Goal: Learn about a topic

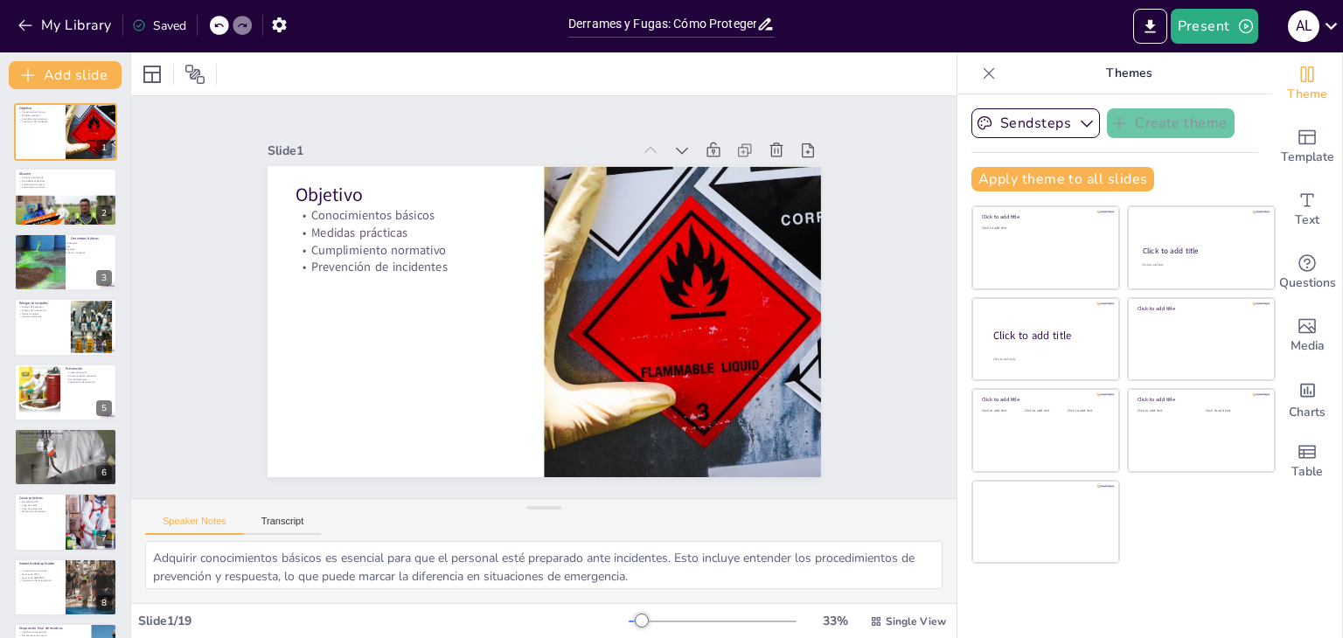
checkbox input "true"
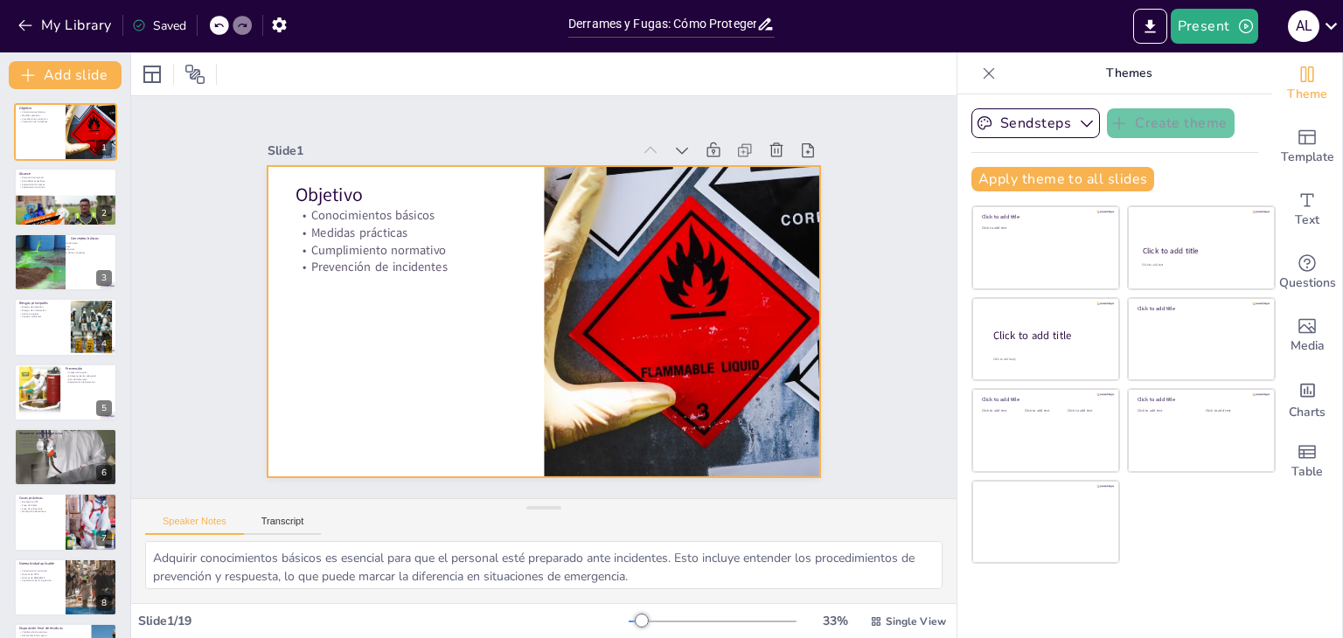
checkbox input "true"
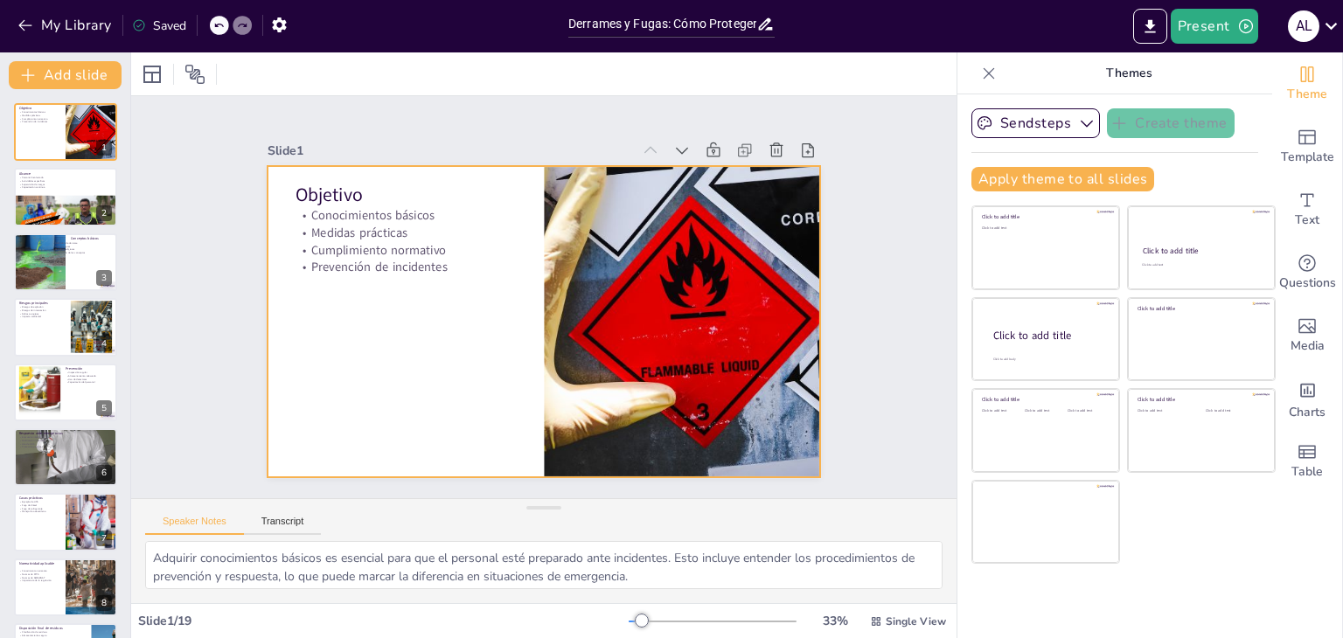
checkbox input "true"
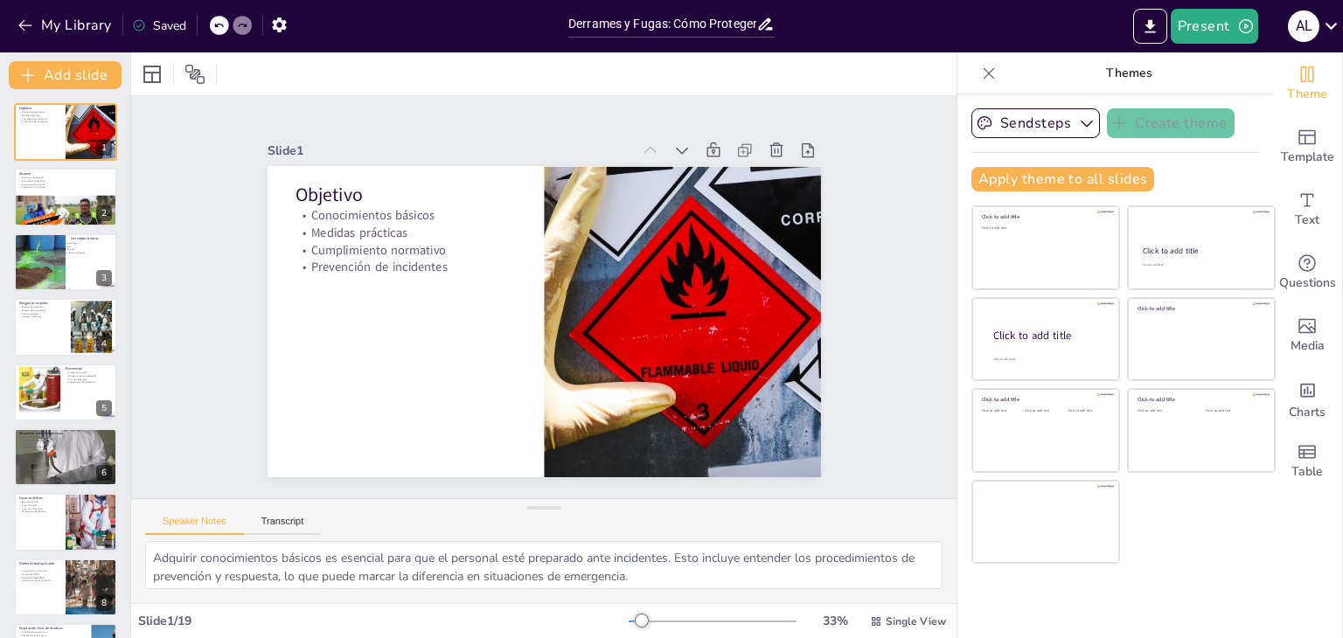
checkbox input "true"
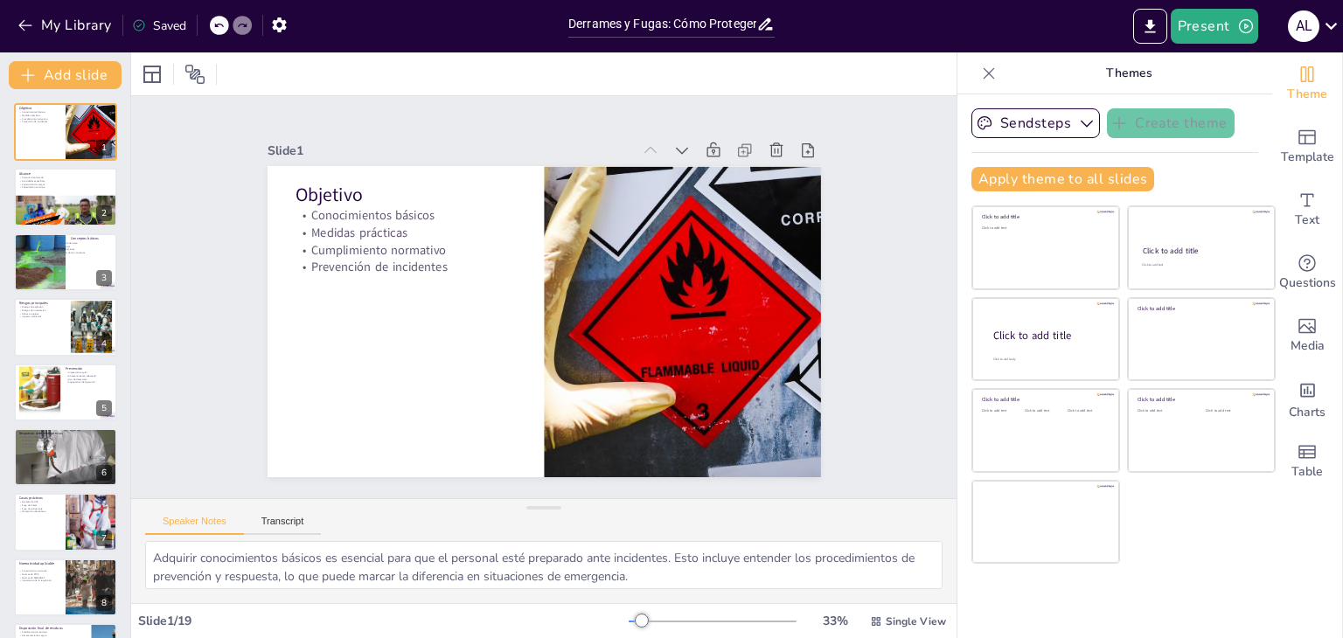
checkbox input "true"
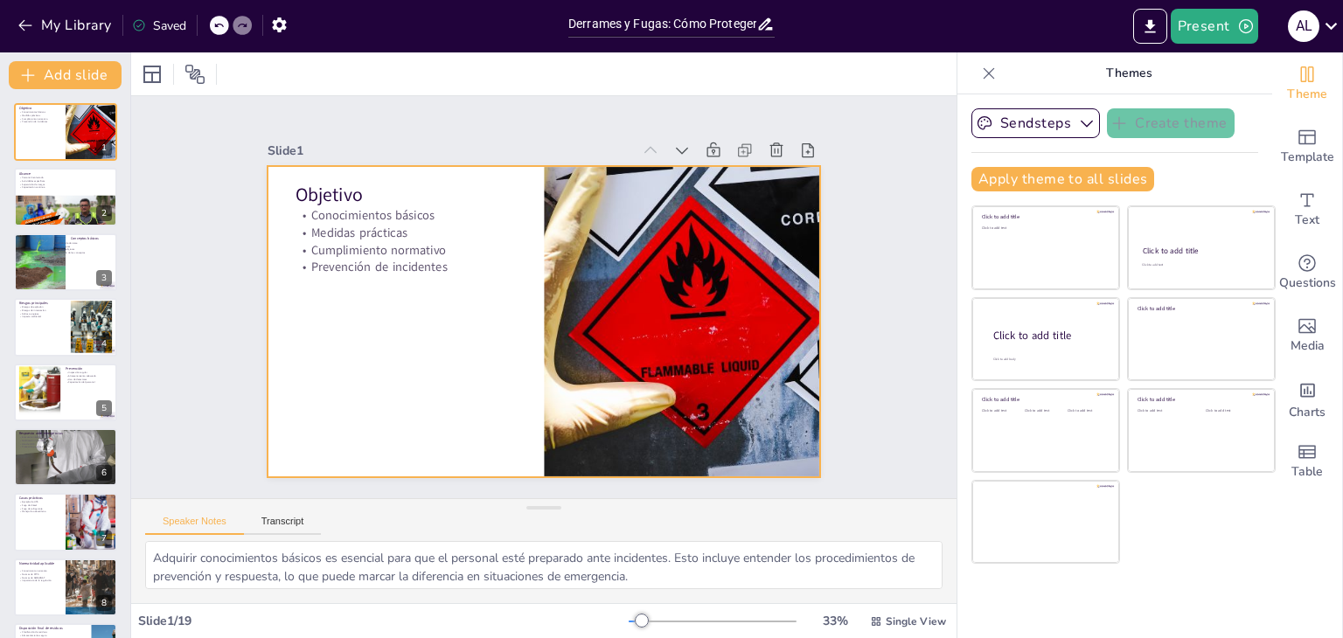
checkbox input "true"
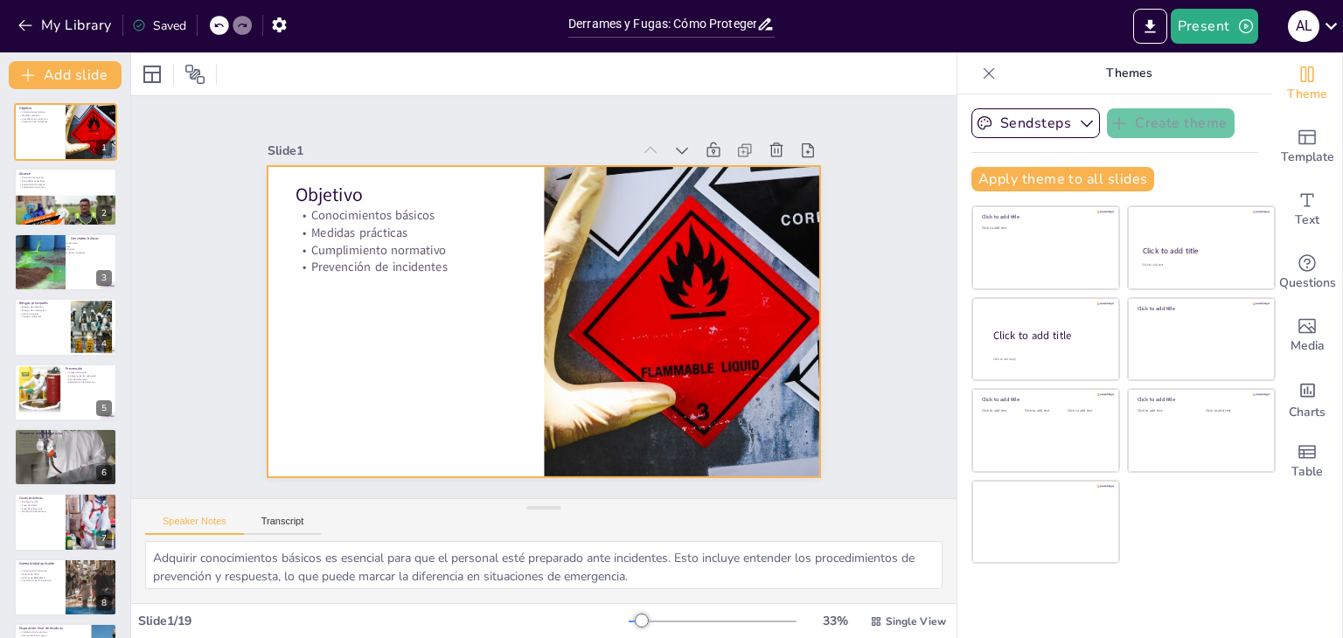
checkbox input "true"
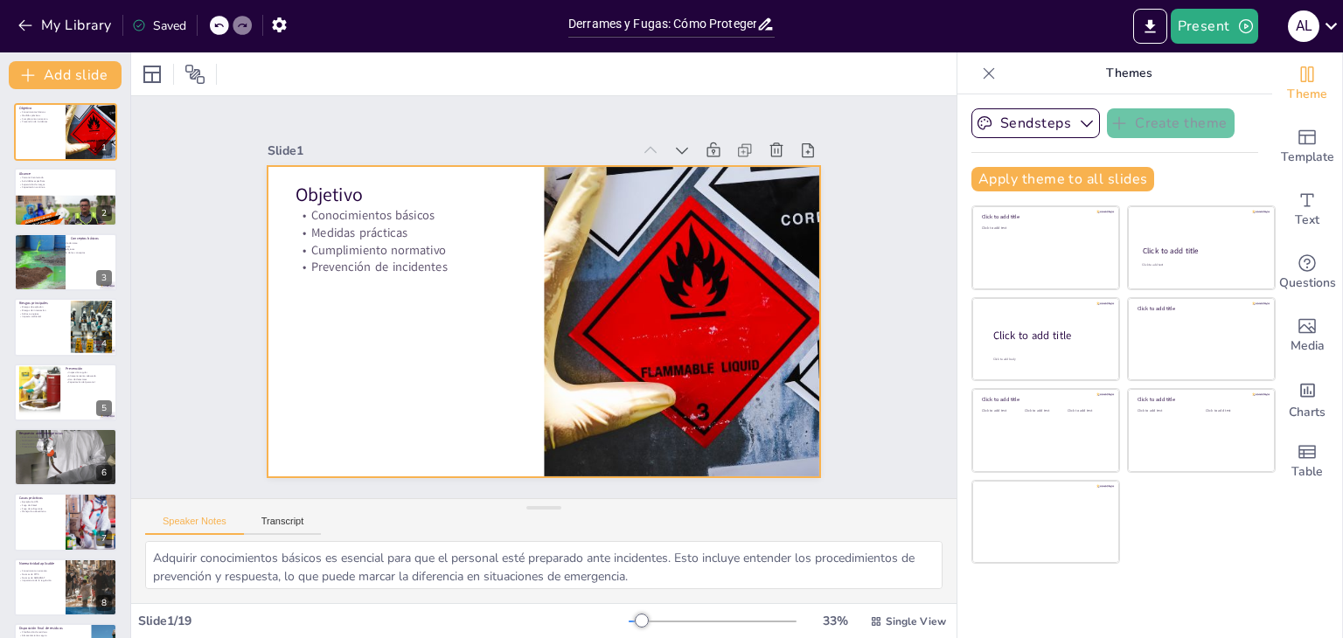
checkbox input "true"
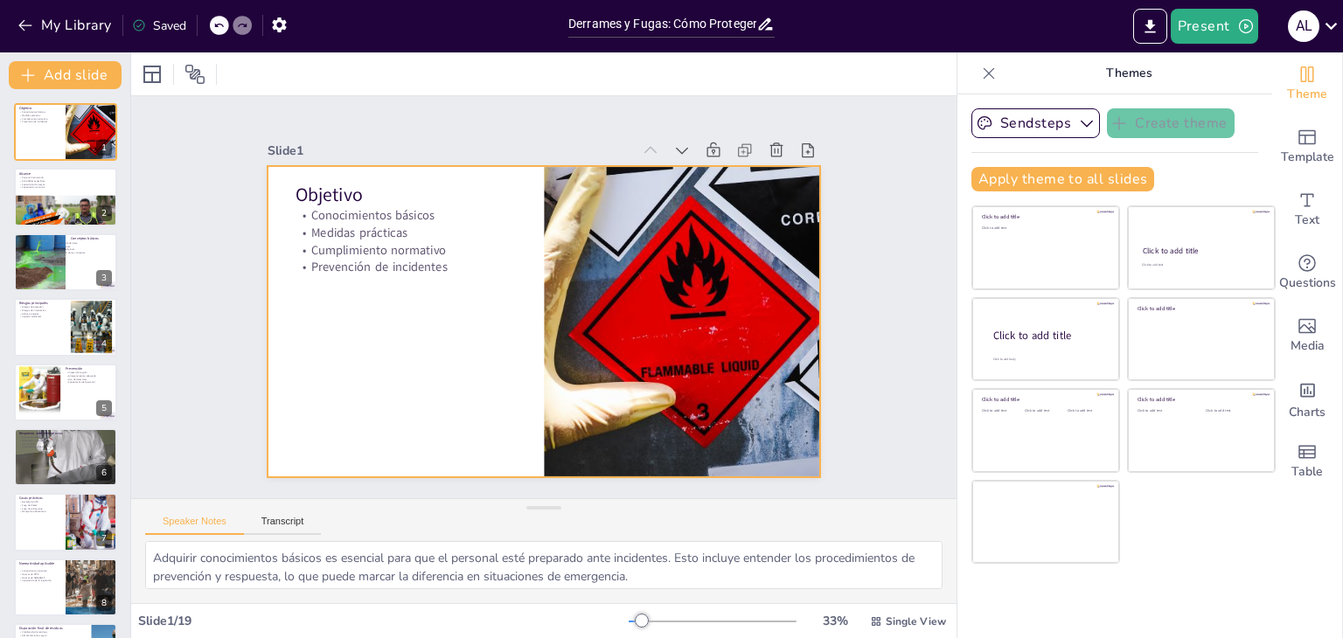
checkbox input "true"
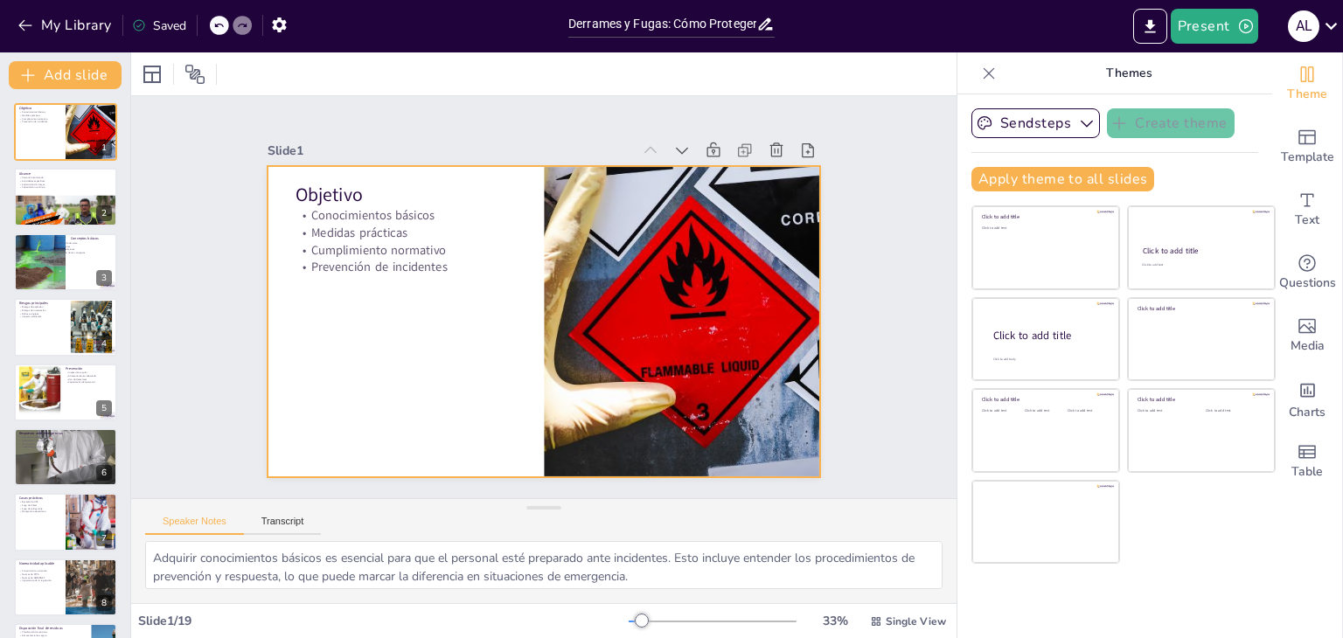
checkbox input "true"
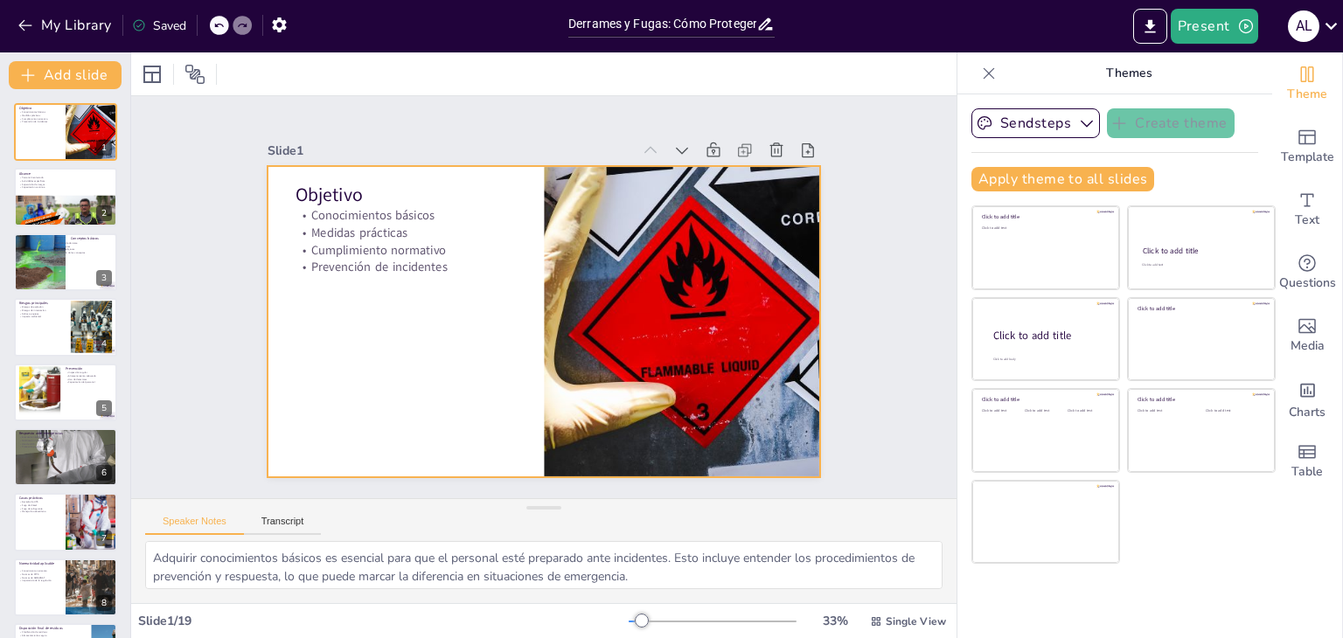
checkbox input "true"
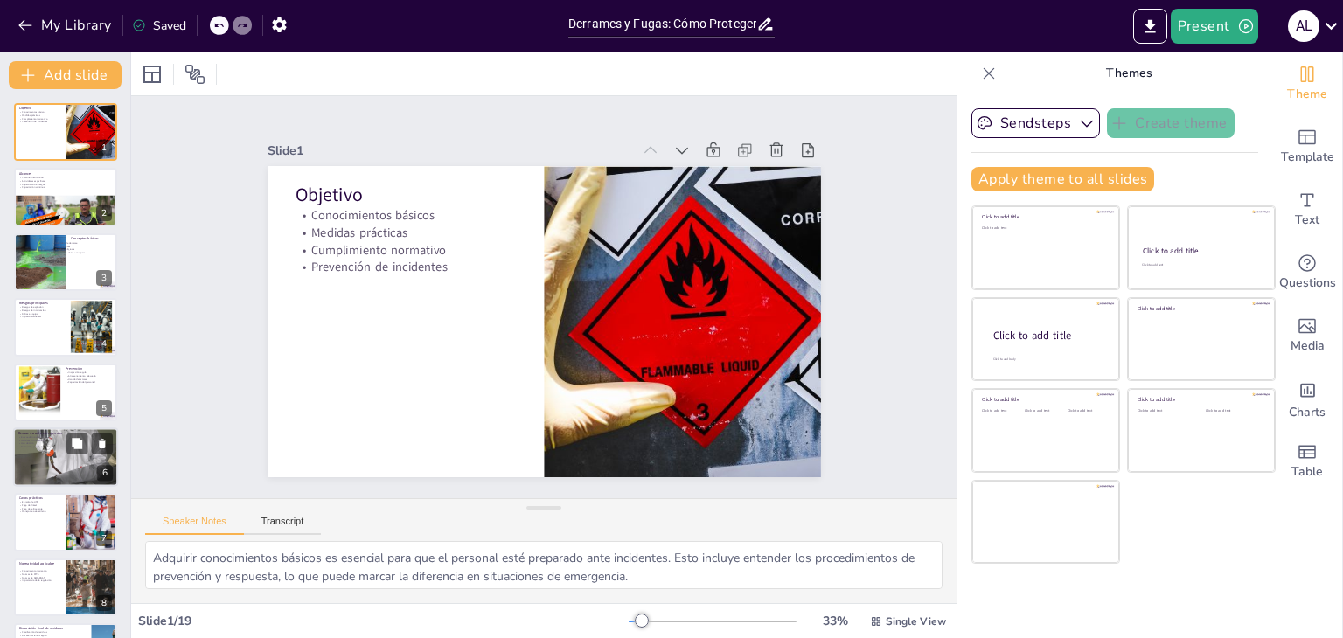
checkbox input "true"
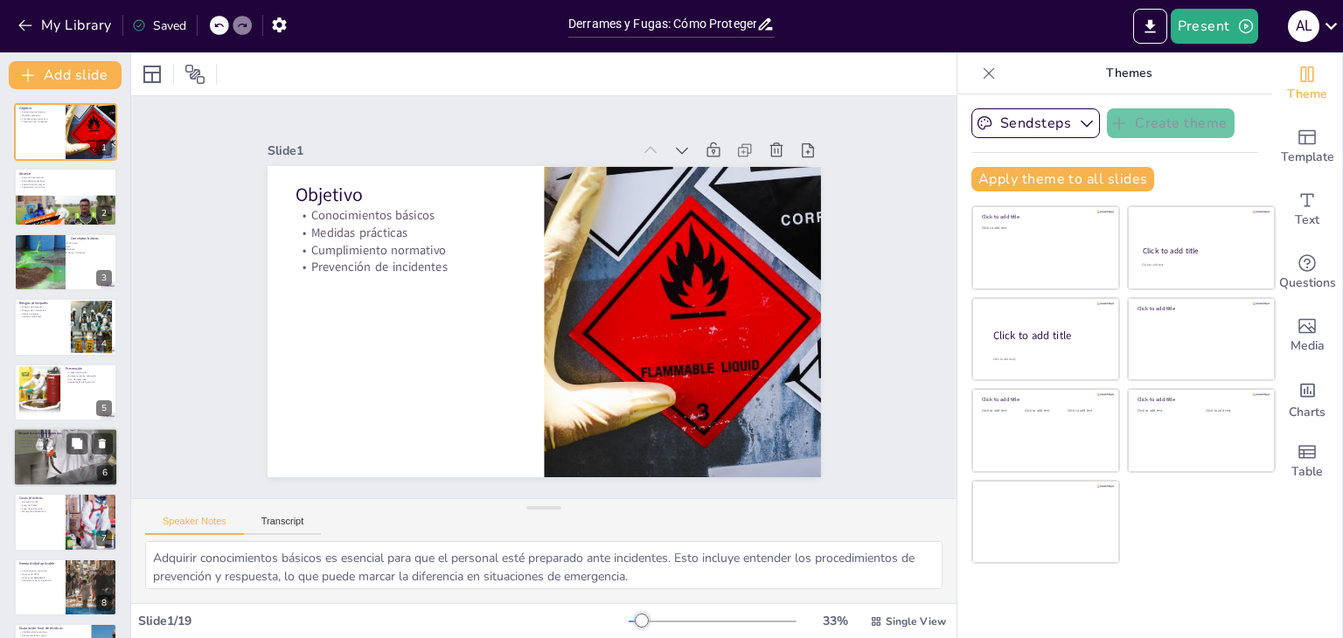
checkbox input "true"
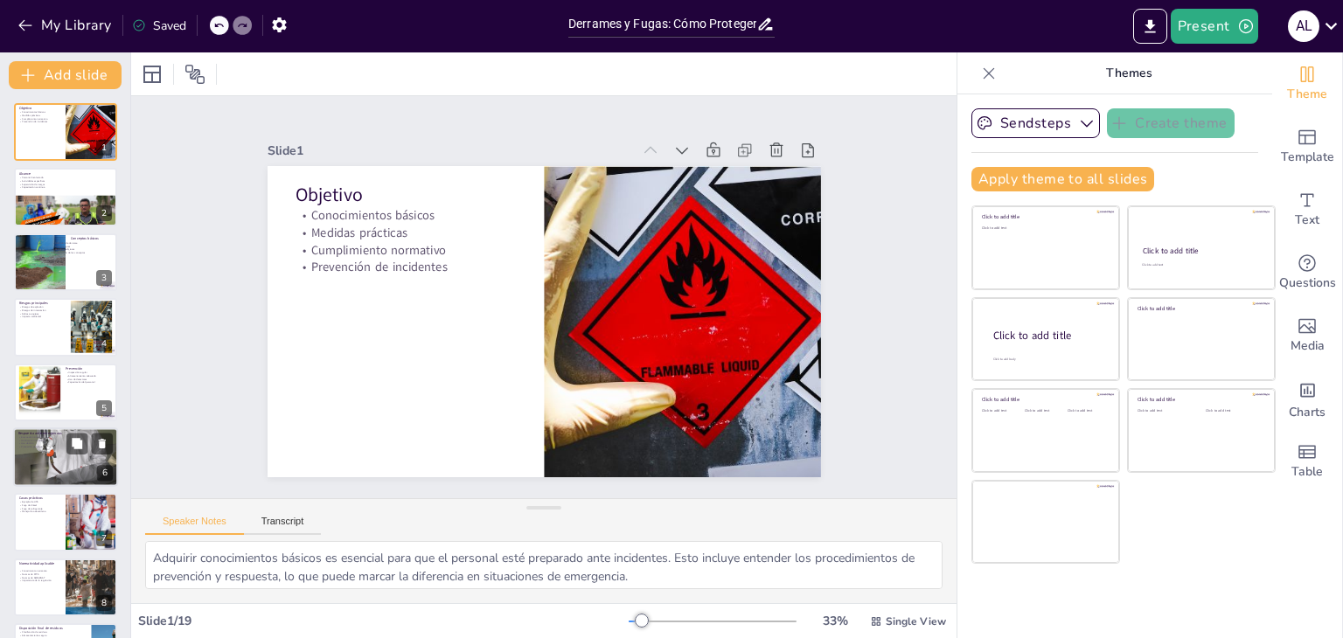
checkbox input "true"
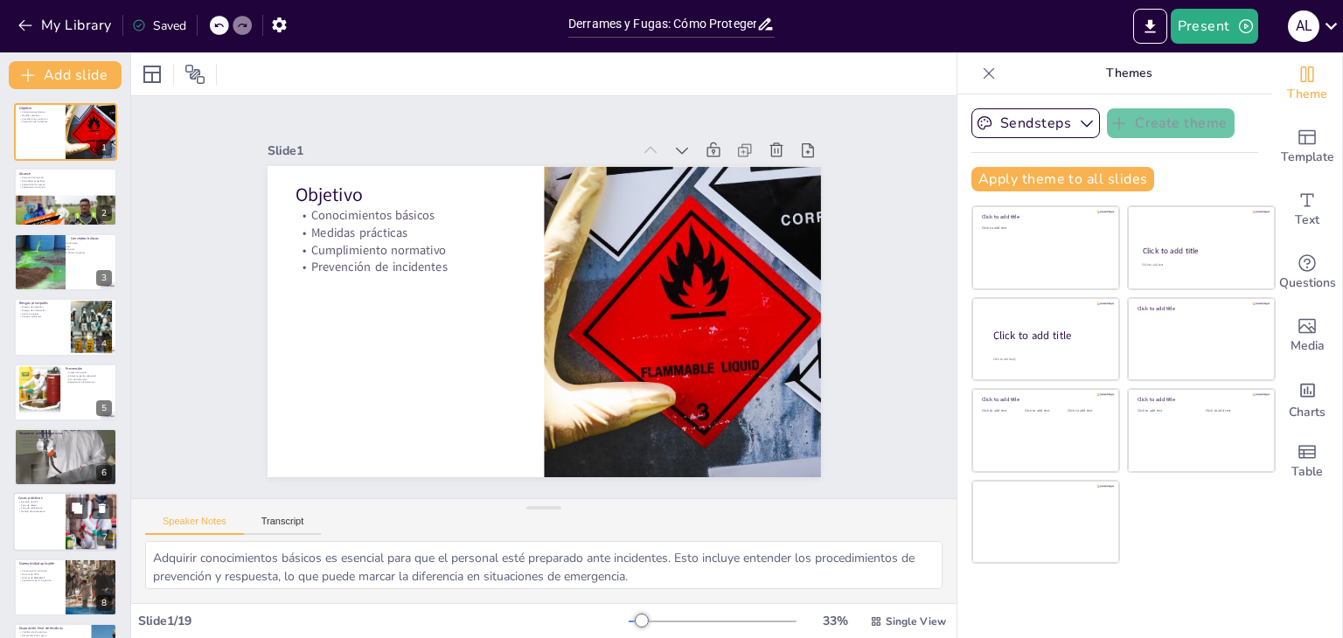
checkbox input "true"
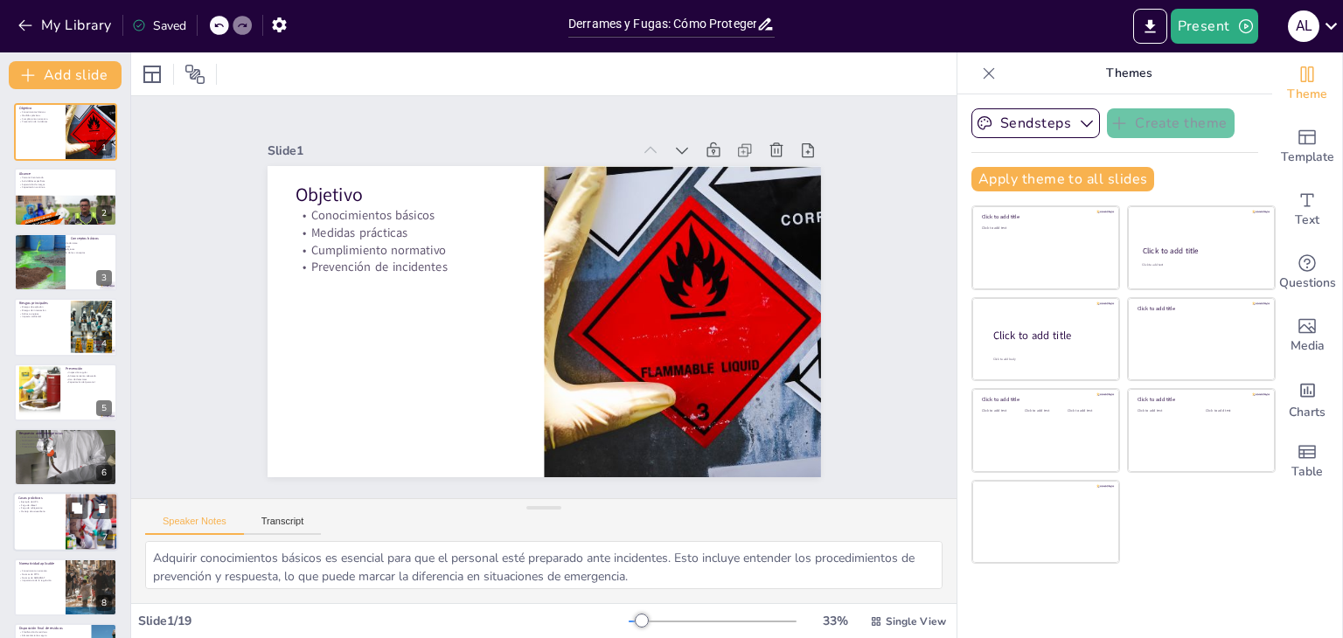
checkbox input "true"
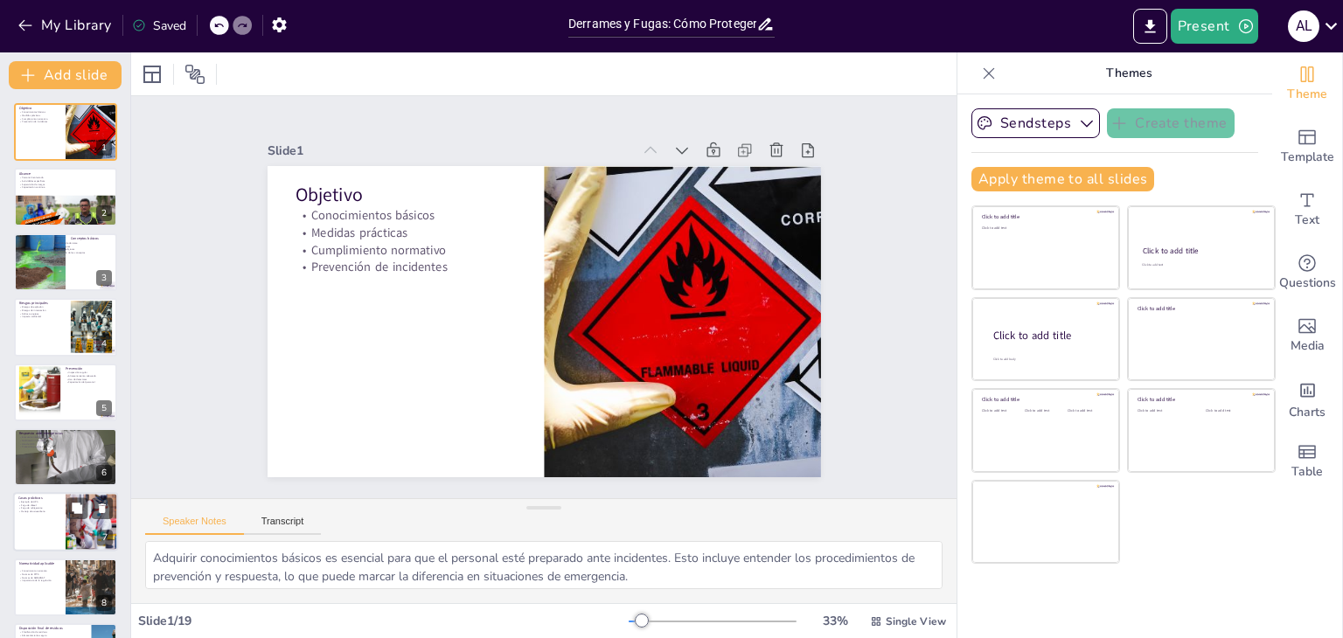
checkbox input "true"
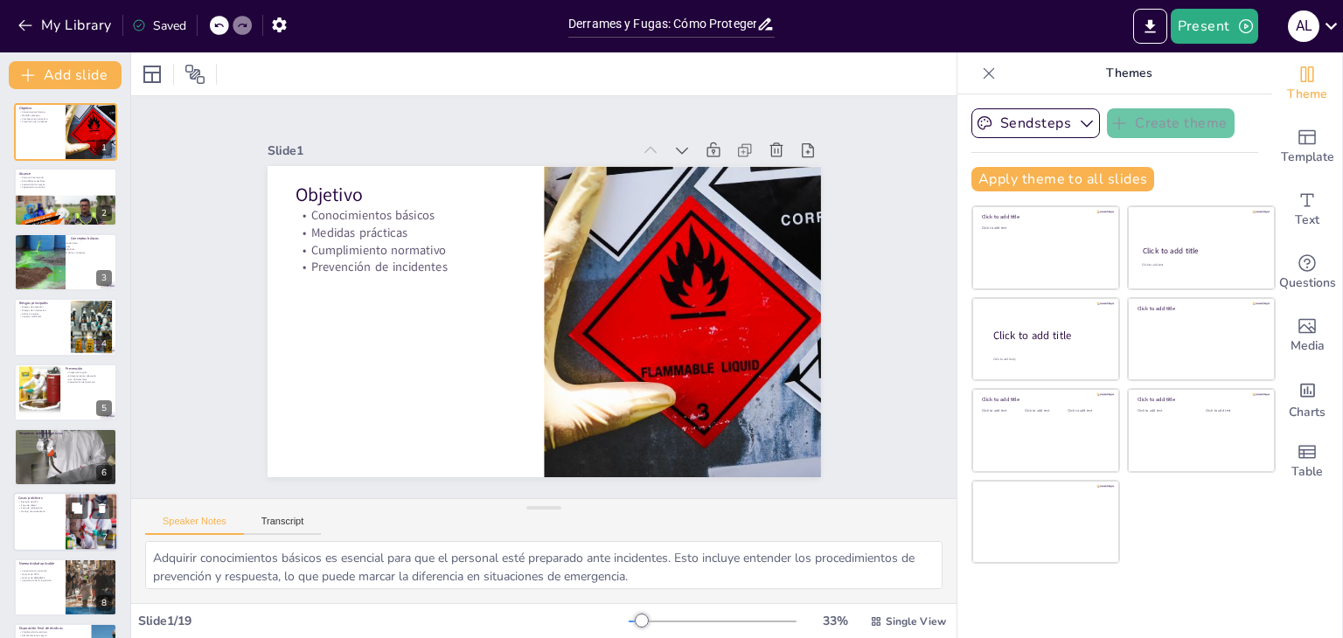
click at [57, 507] on p "Fuga de refrigerante" at bounding box center [39, 508] width 42 height 3
checkbox input "true"
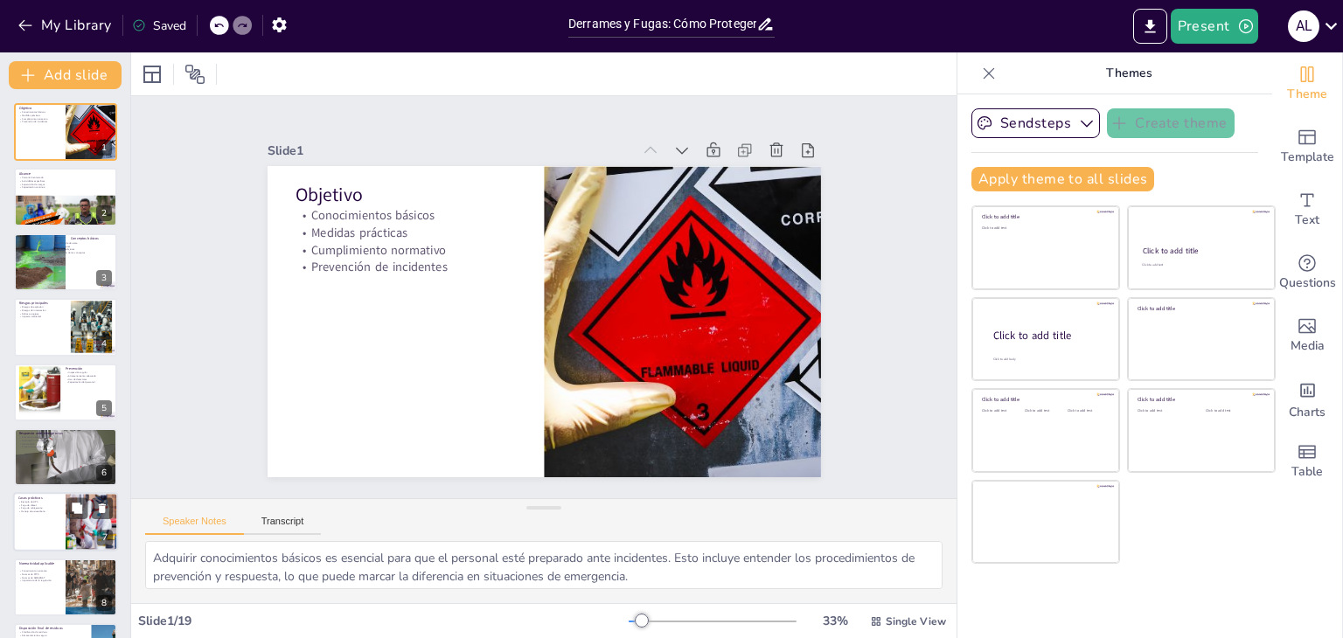
checkbox input "true"
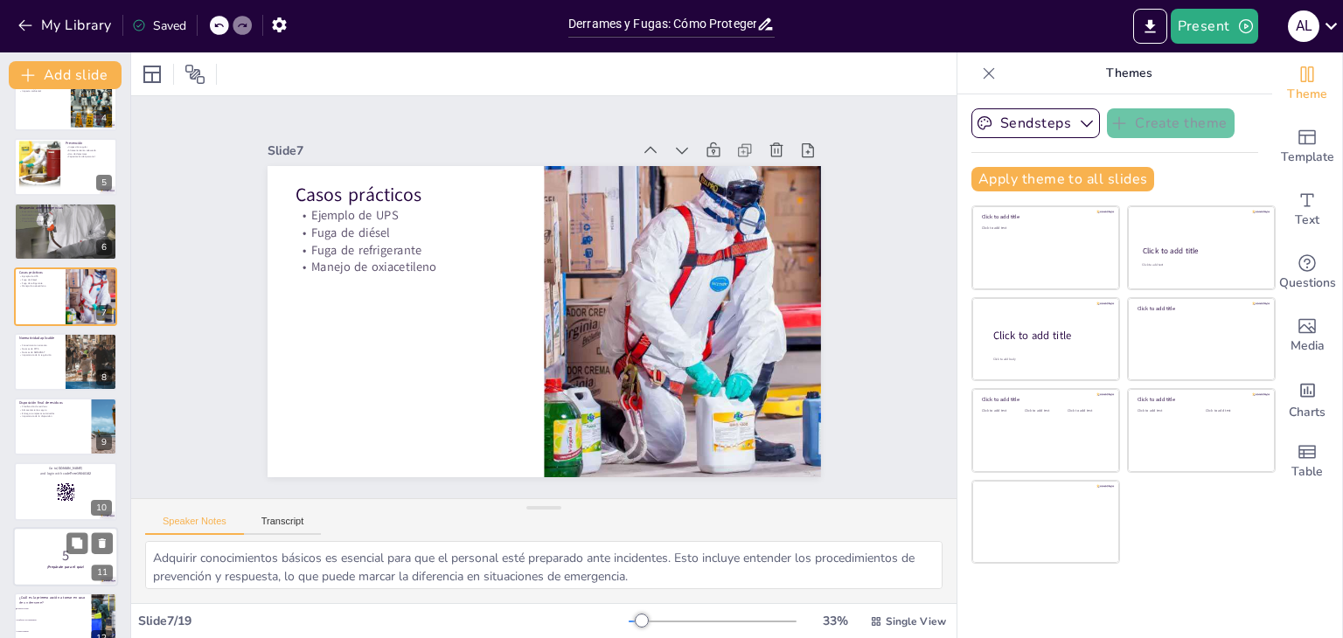
checkbox input "true"
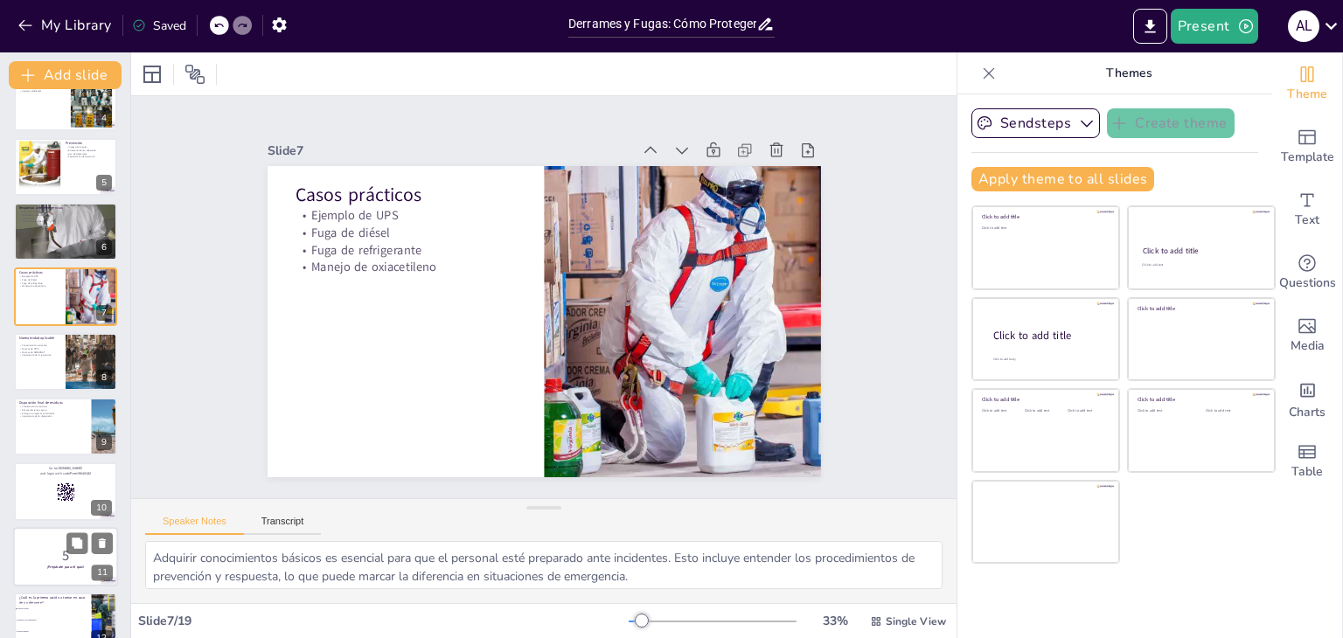
checkbox input "true"
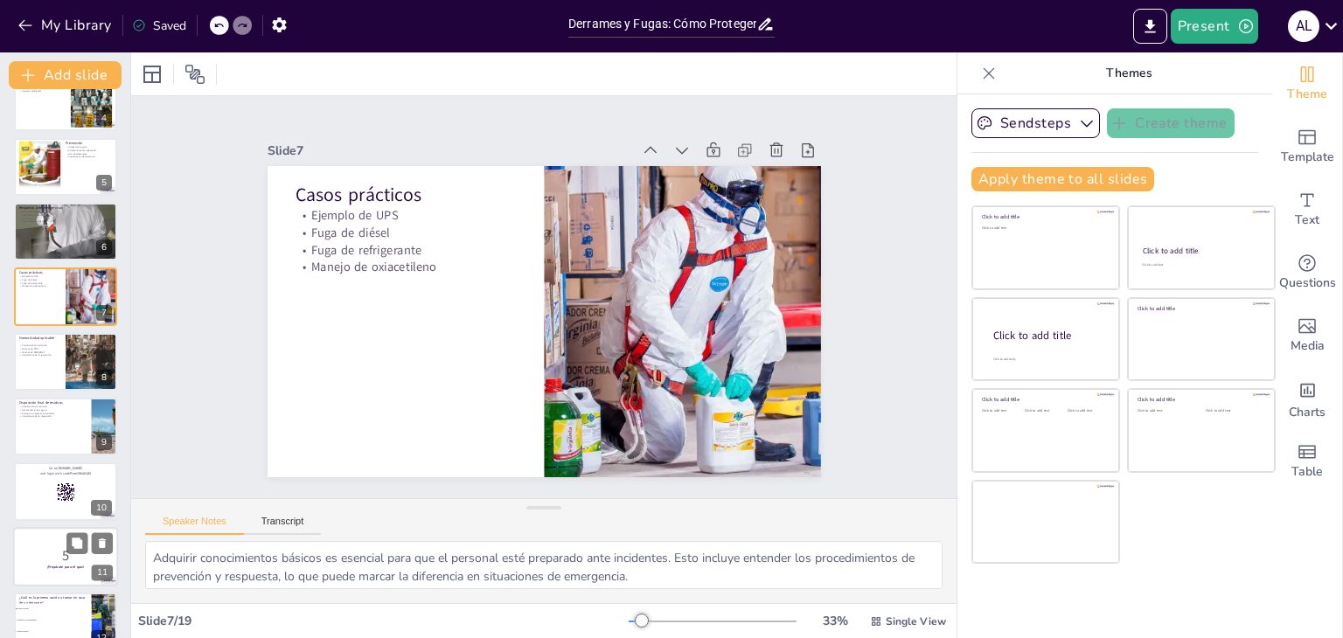
scroll to position [246, 0]
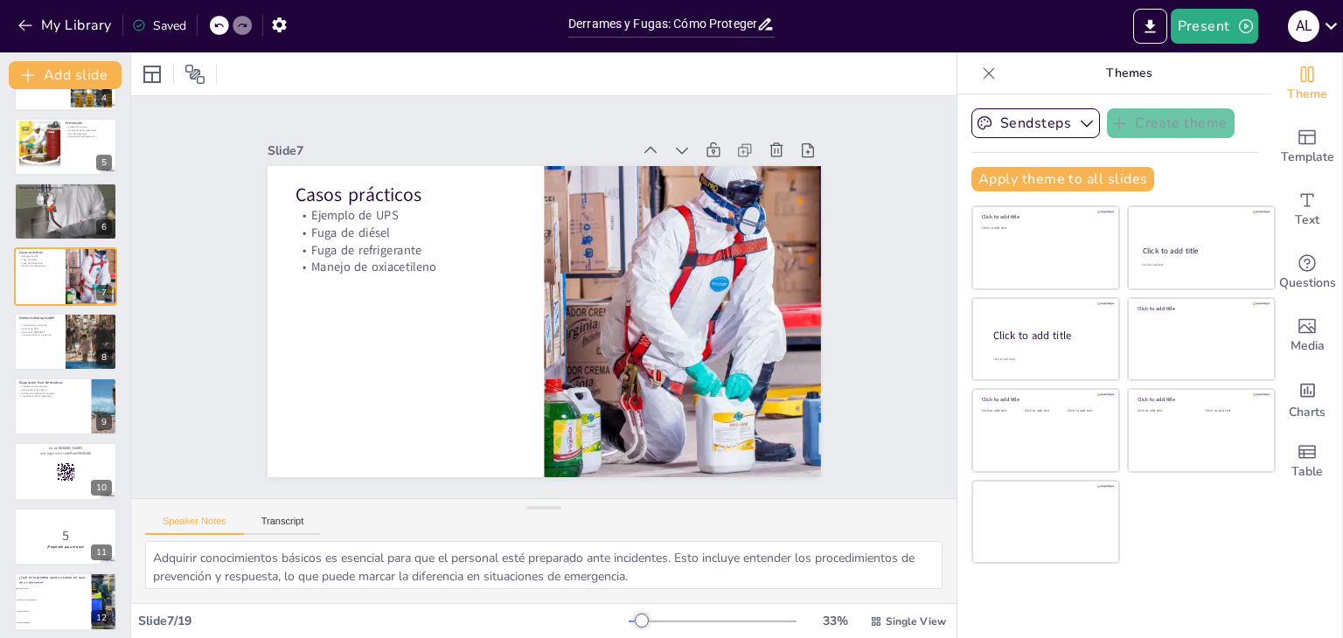
checkbox input "true"
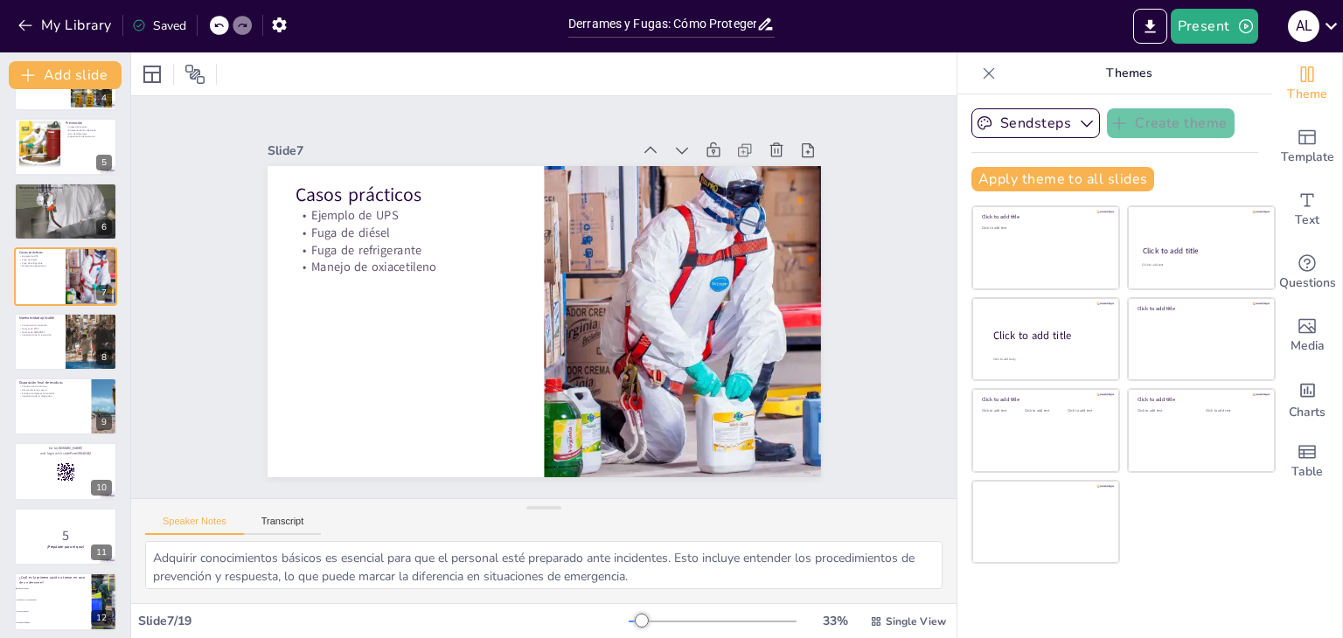
checkbox input "true"
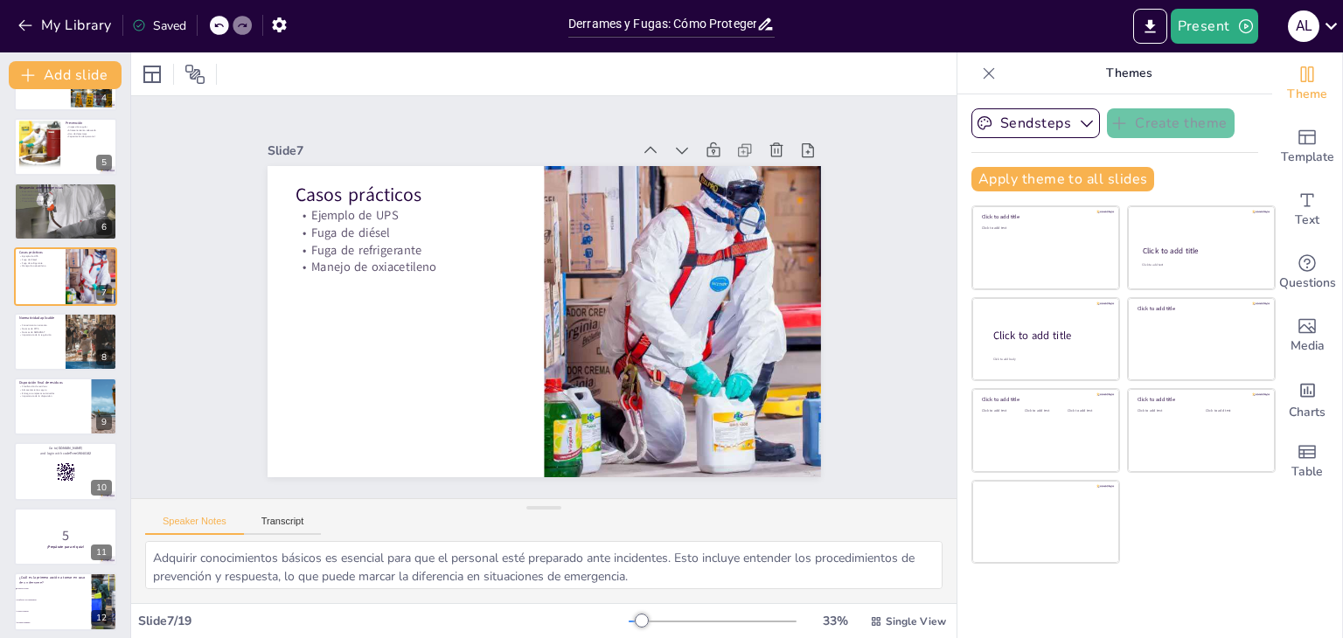
checkbox input "true"
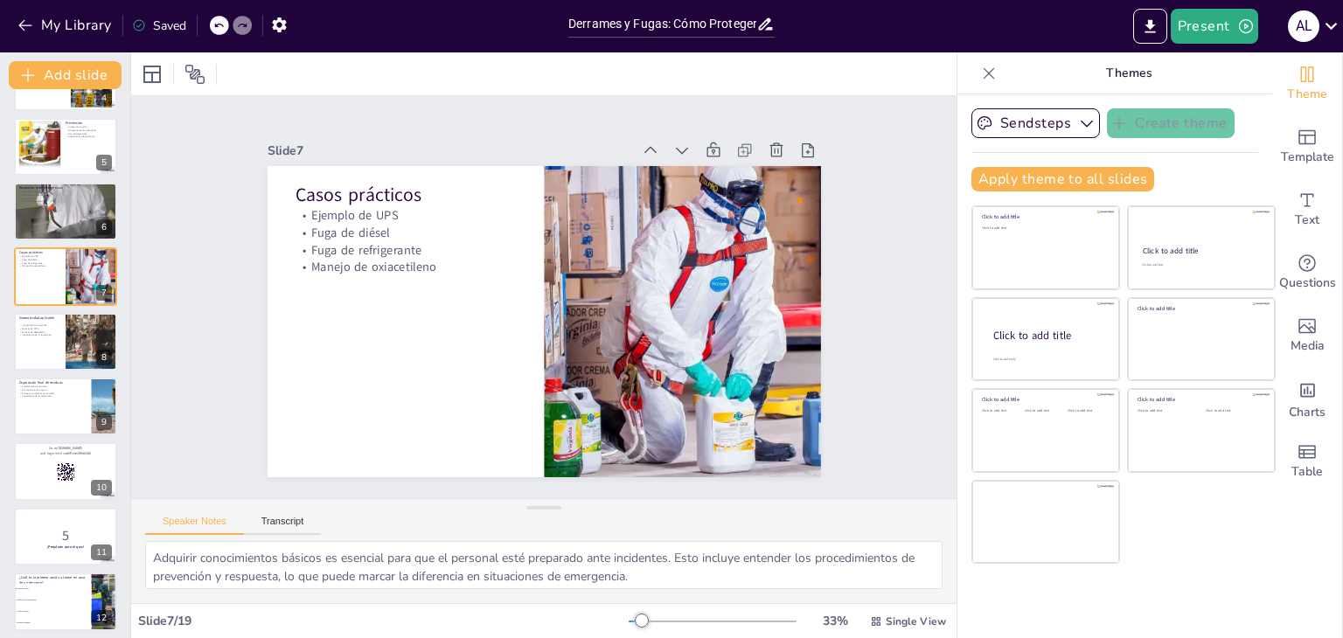
checkbox input "true"
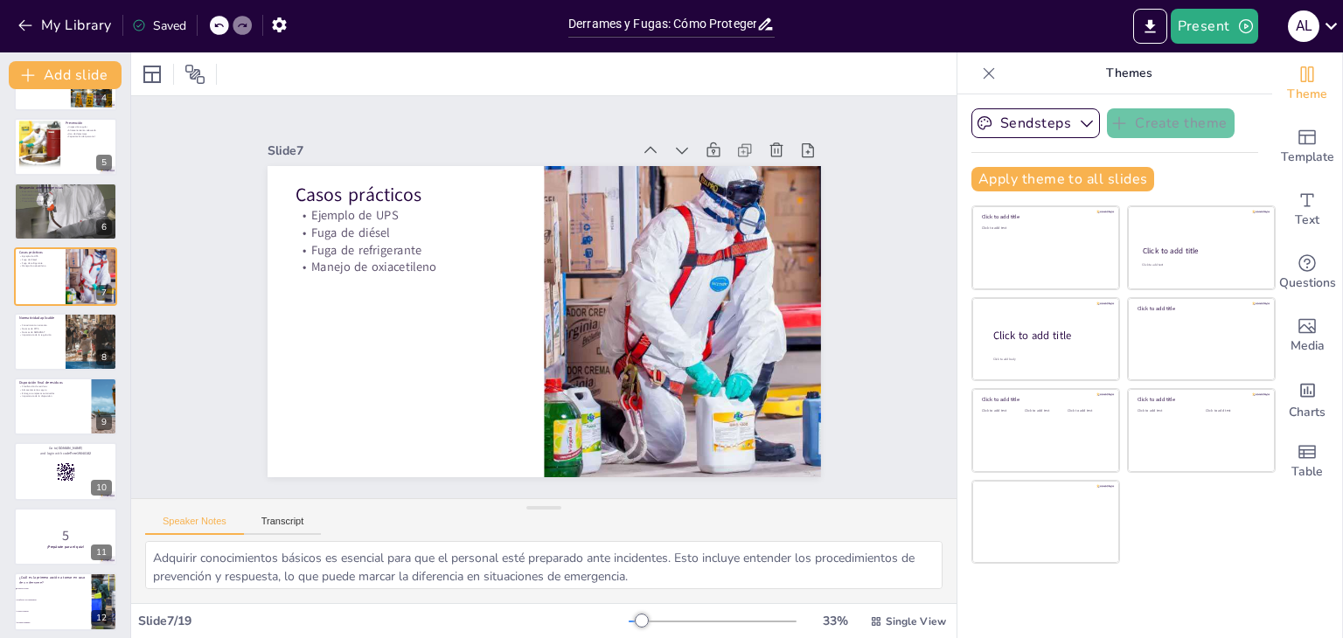
checkbox input "true"
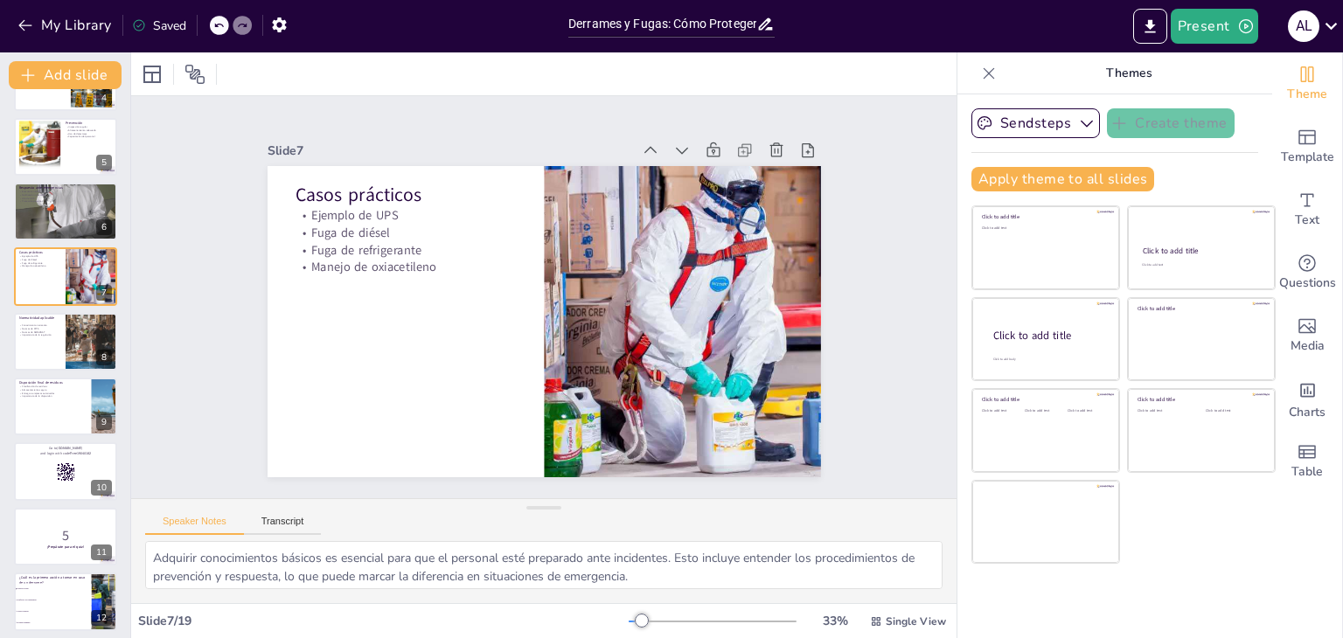
checkbox input "true"
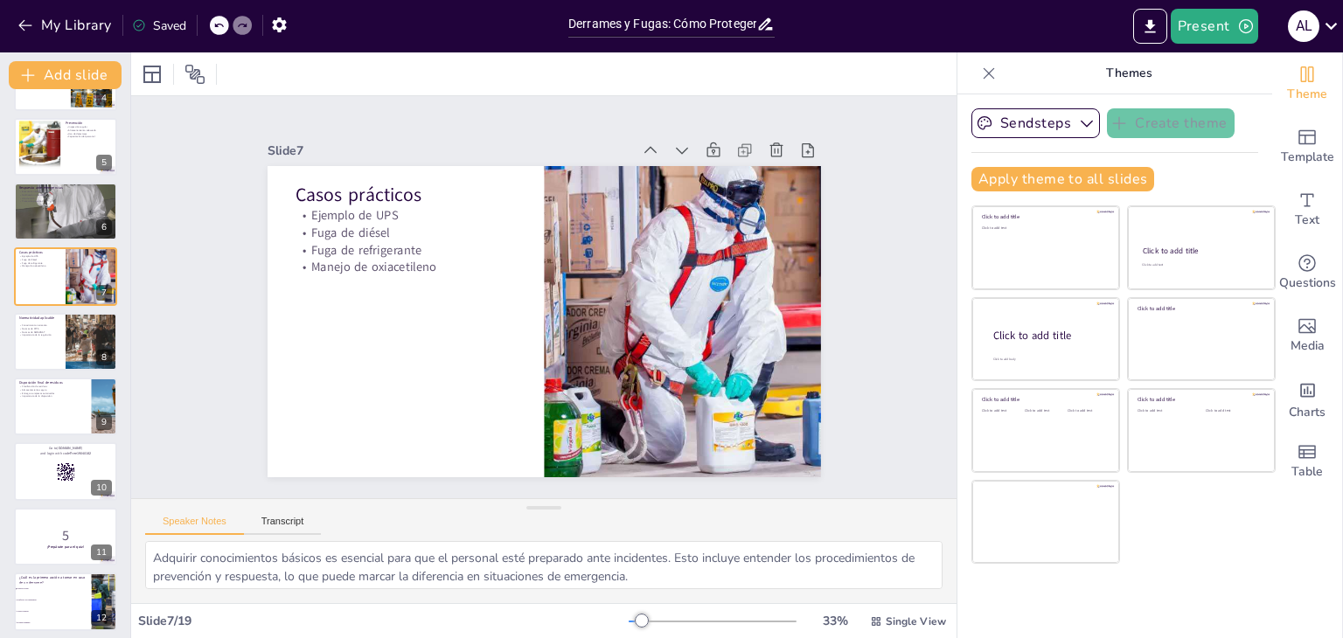
checkbox input "true"
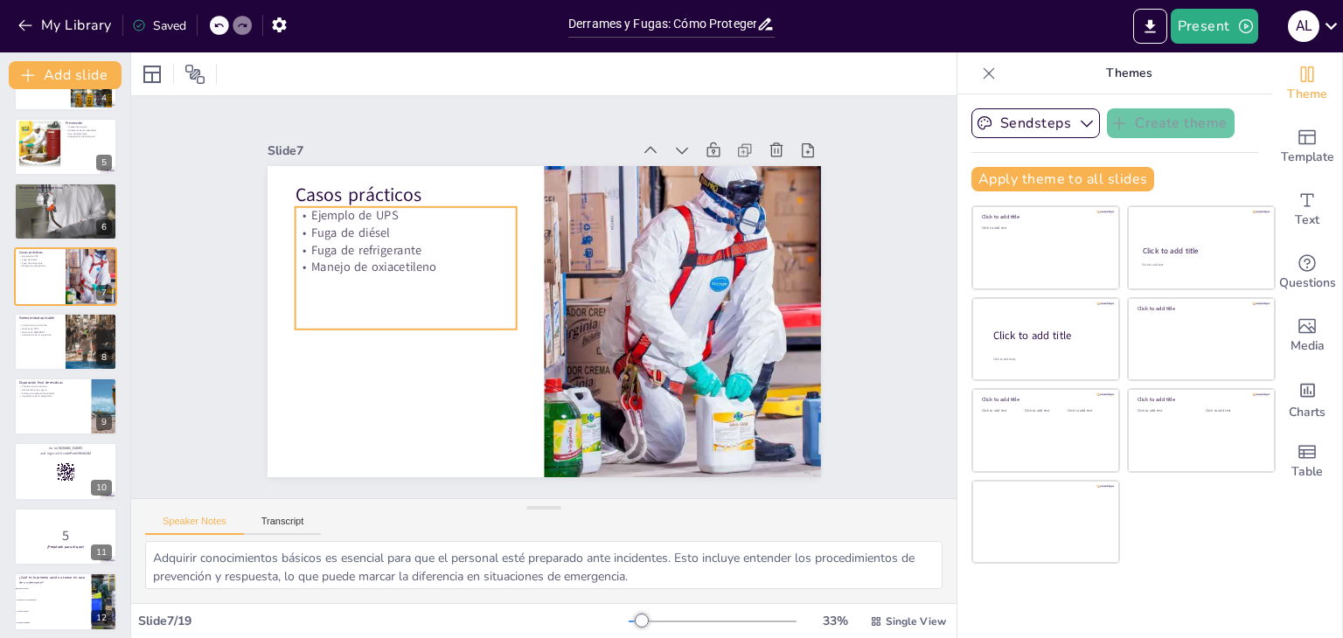
checkbox input "true"
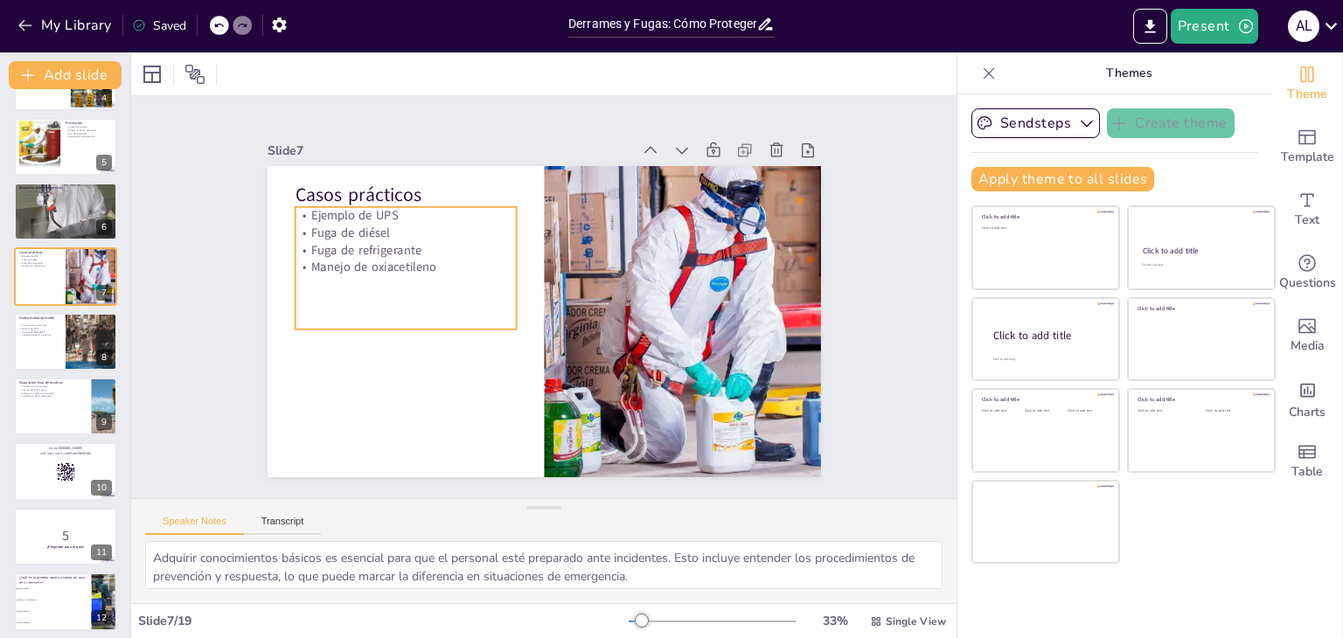
checkbox input "true"
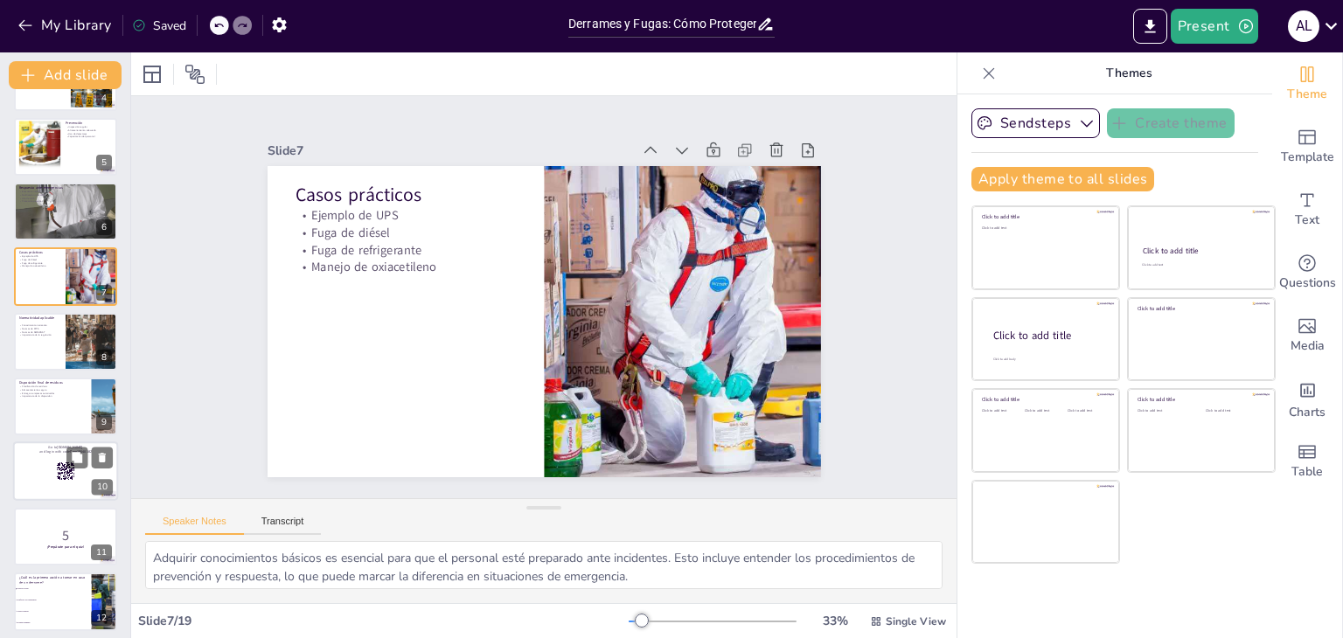
checkbox input "true"
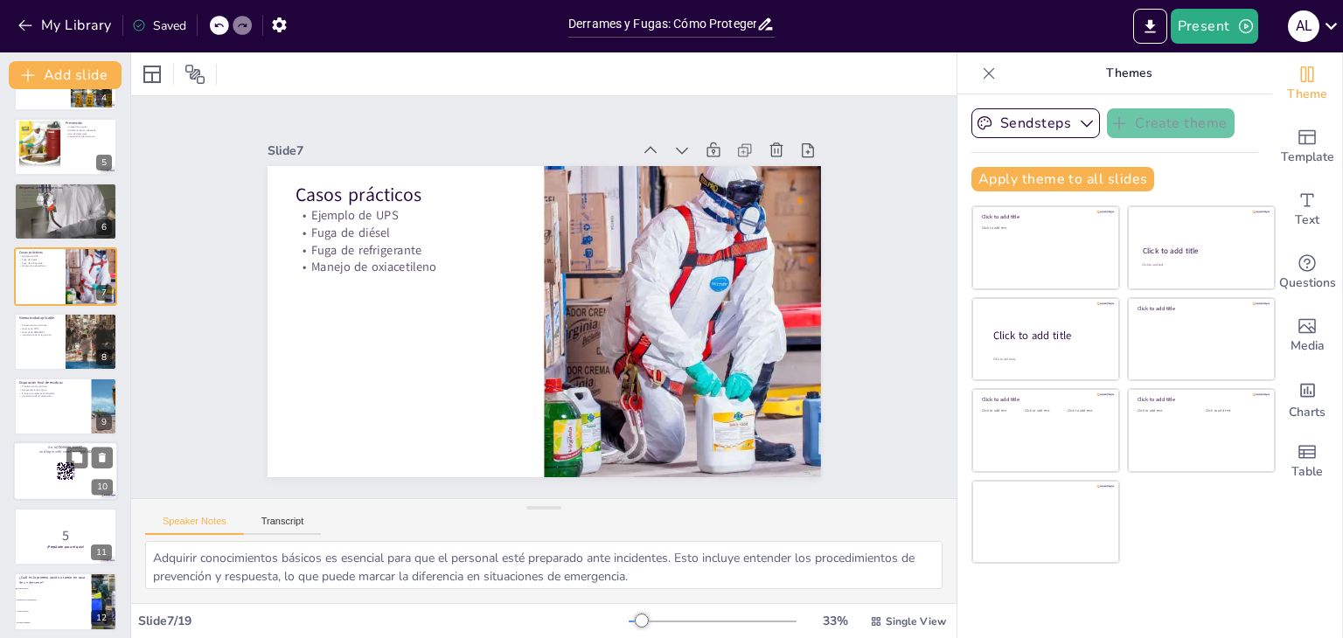
checkbox input "true"
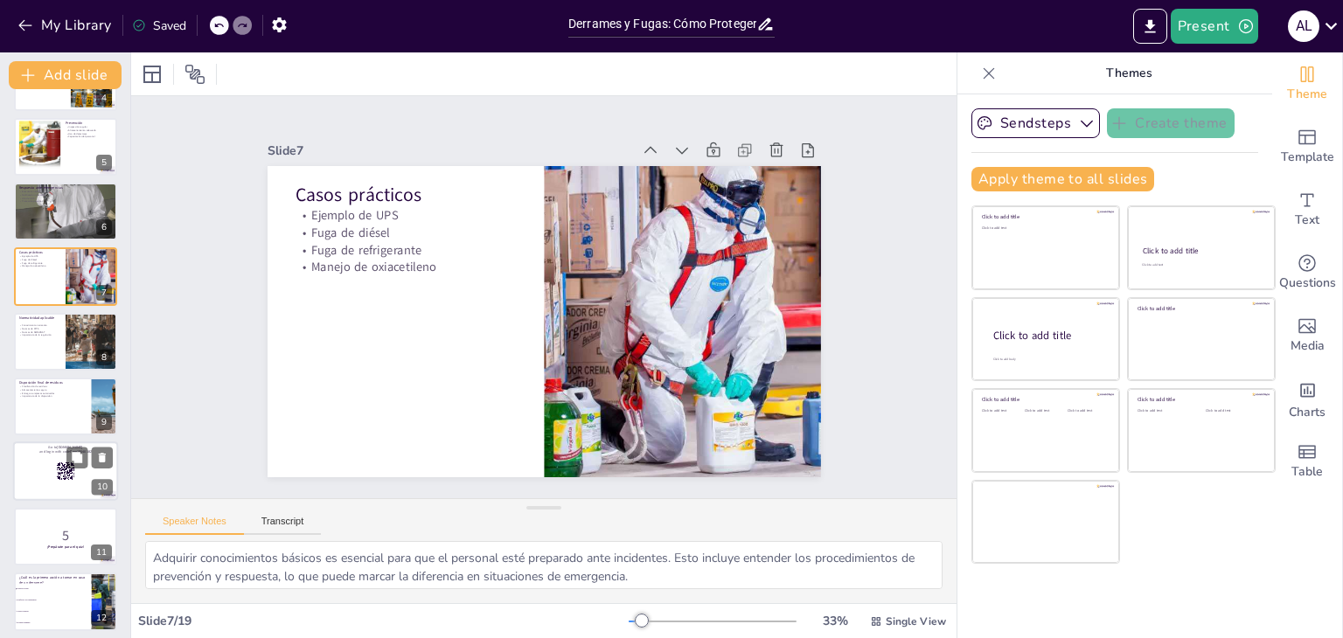
checkbox input "true"
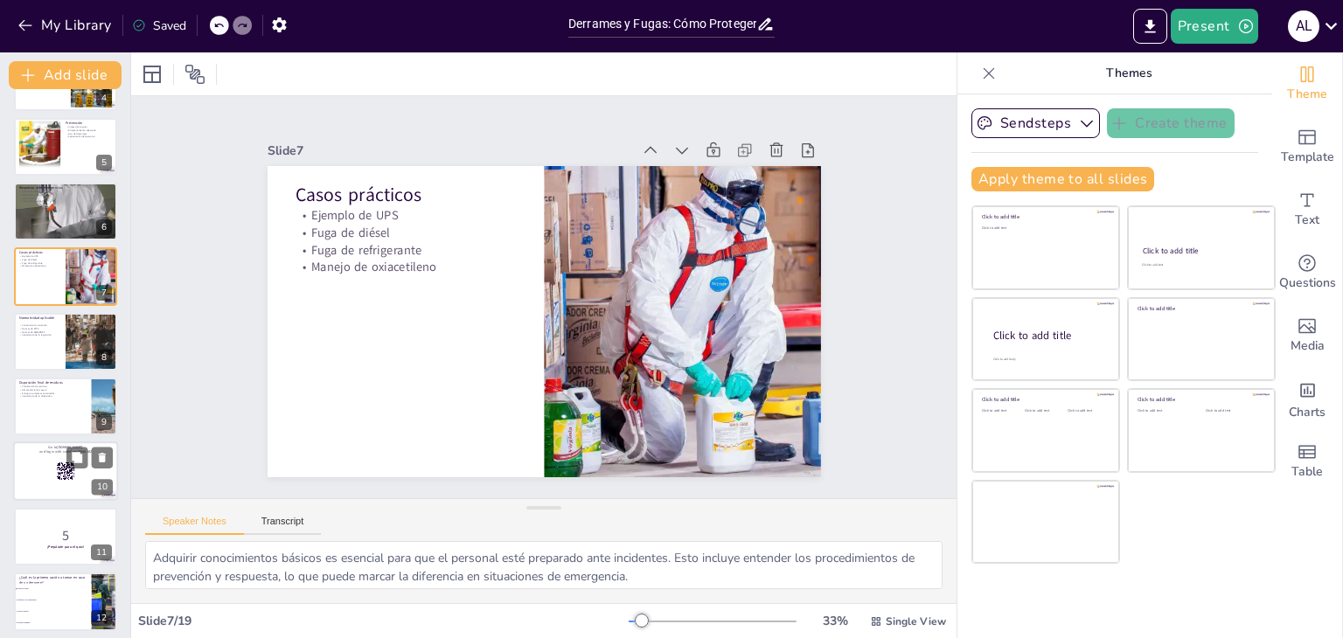
checkbox input "true"
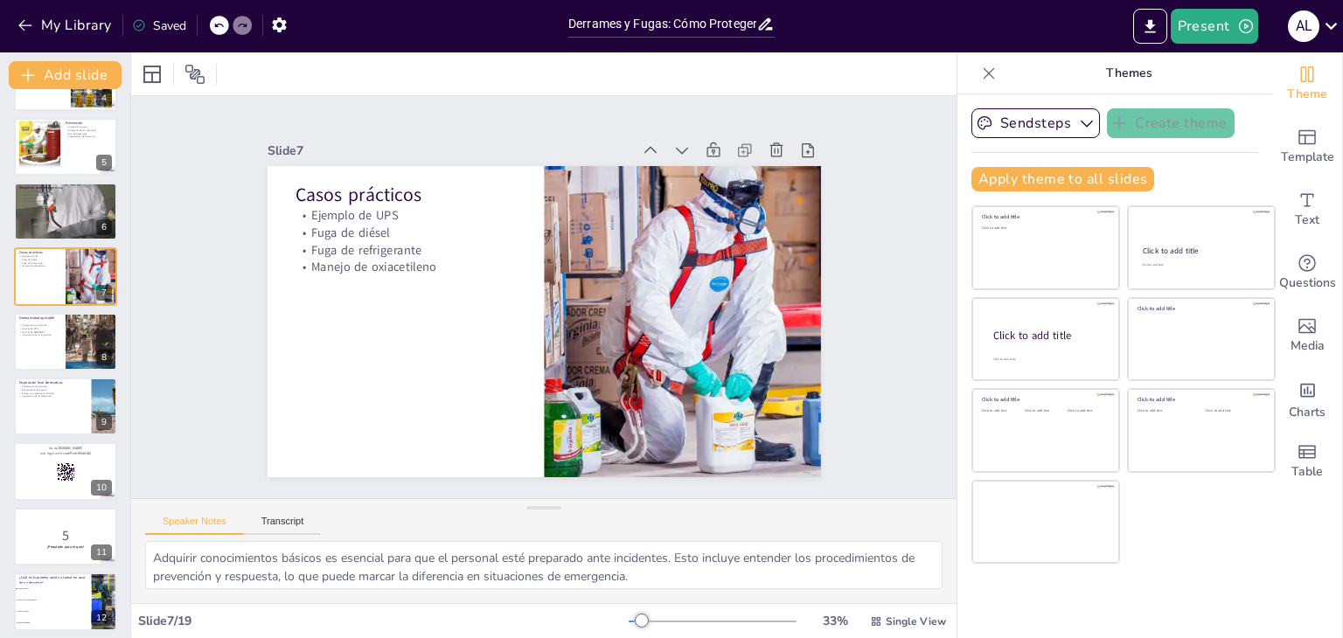
checkbox input "true"
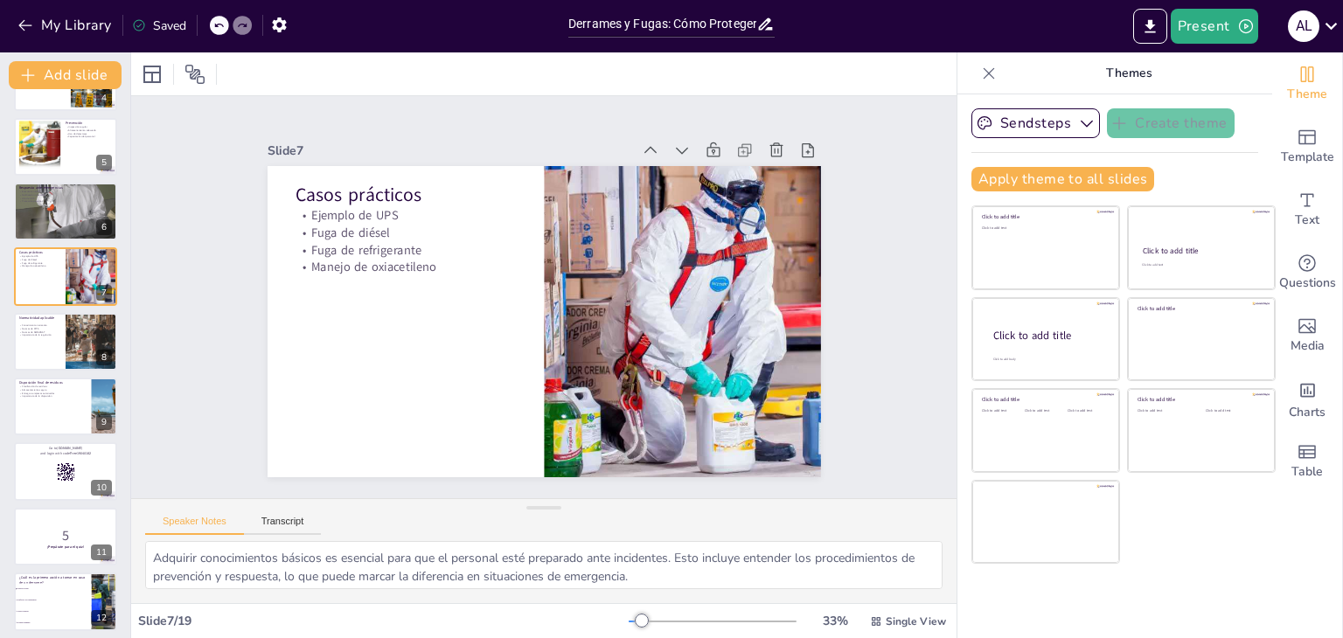
checkbox input "true"
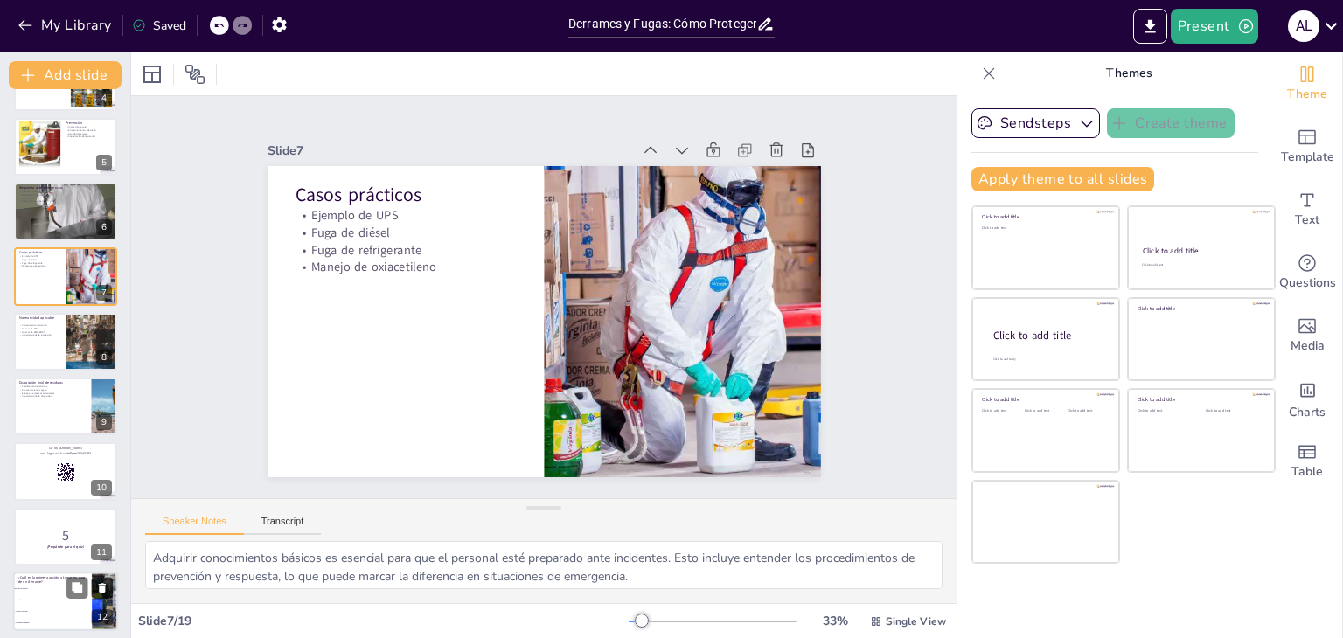
checkbox input "true"
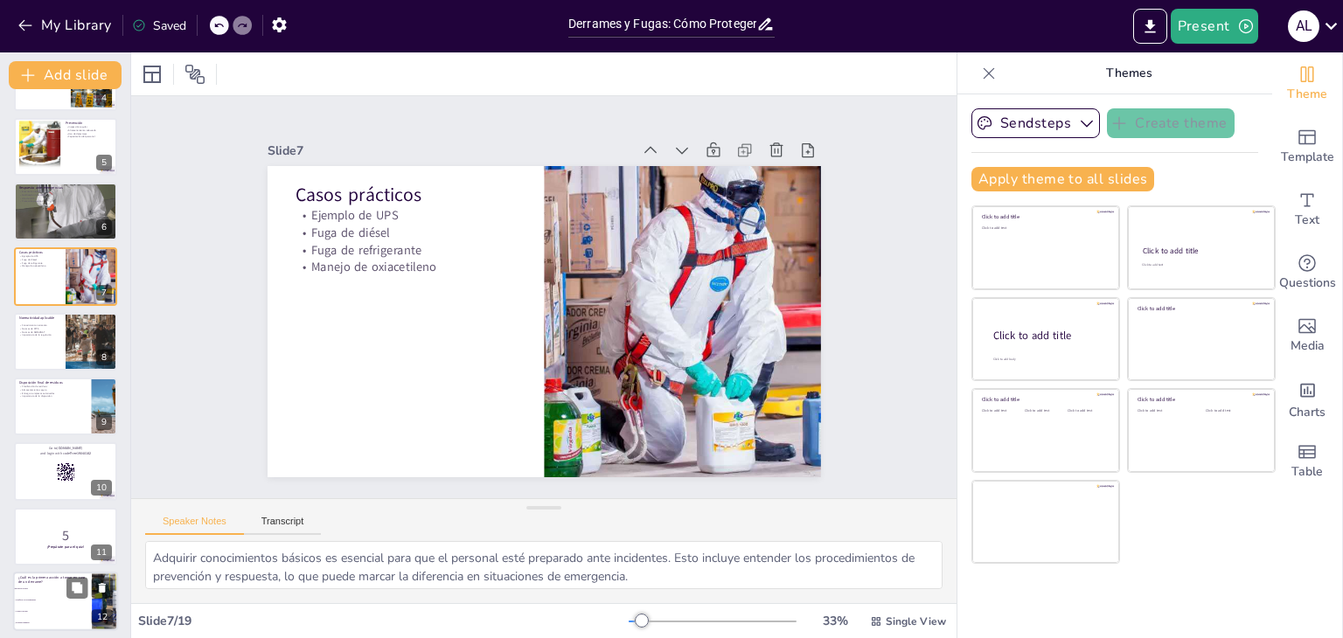
checkbox input "true"
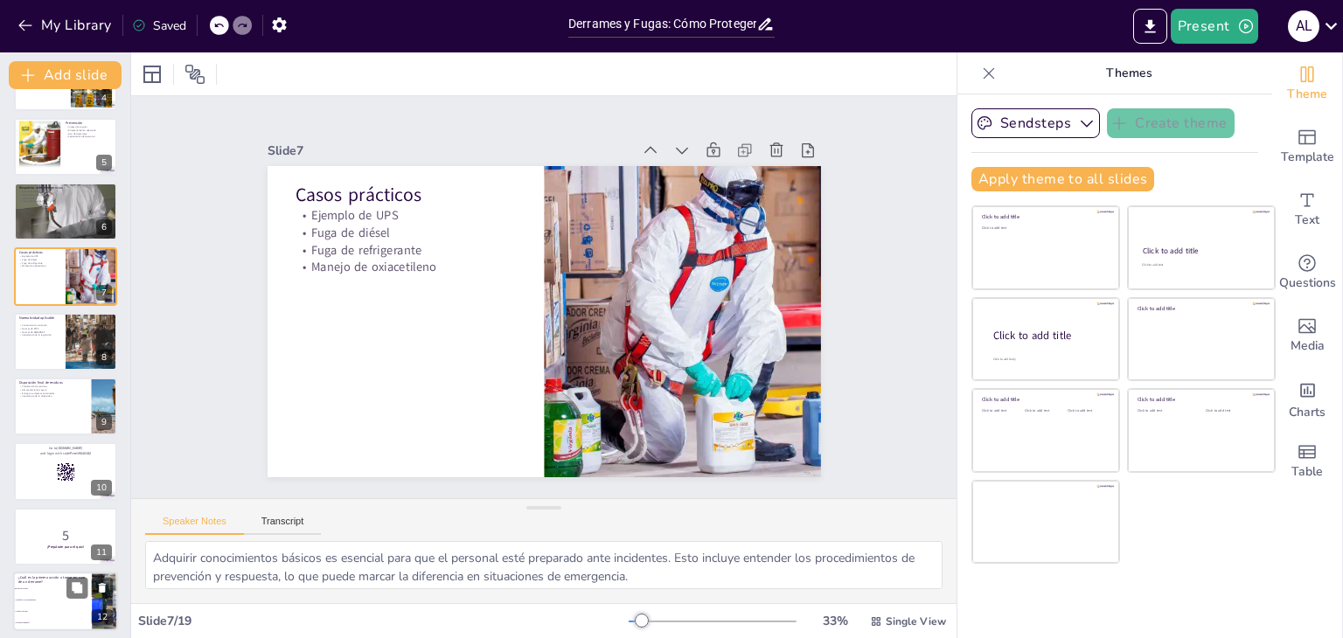
scroll to position [420, 0]
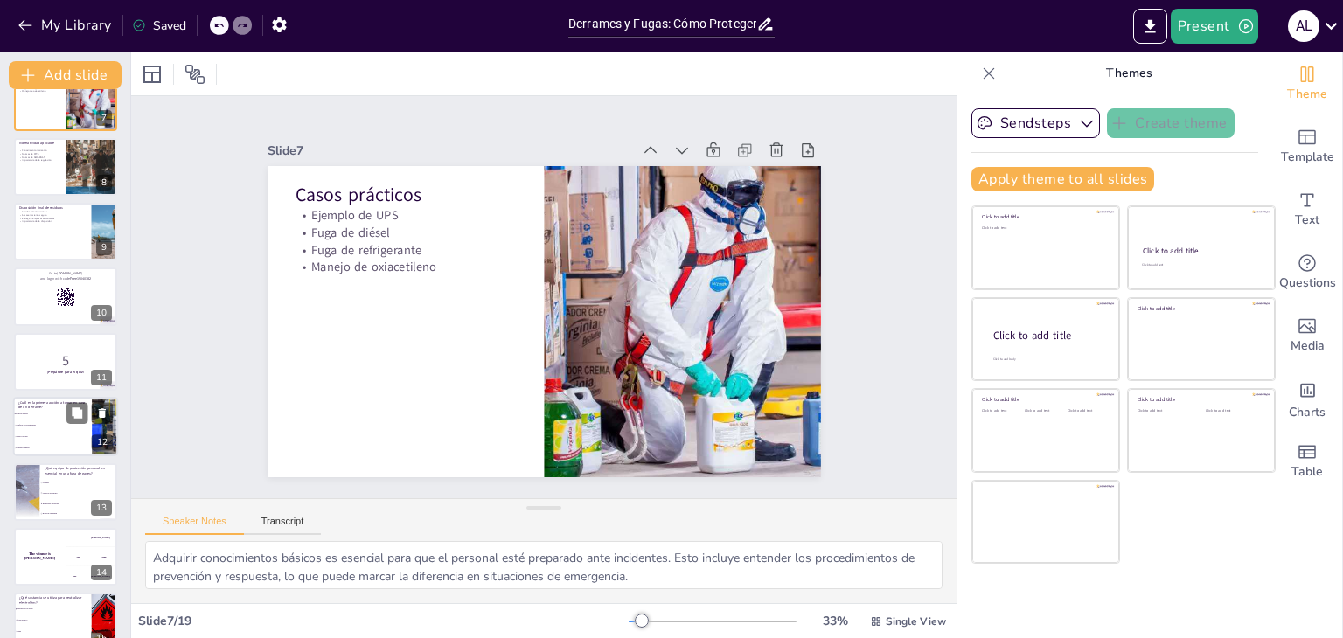
checkbox input "true"
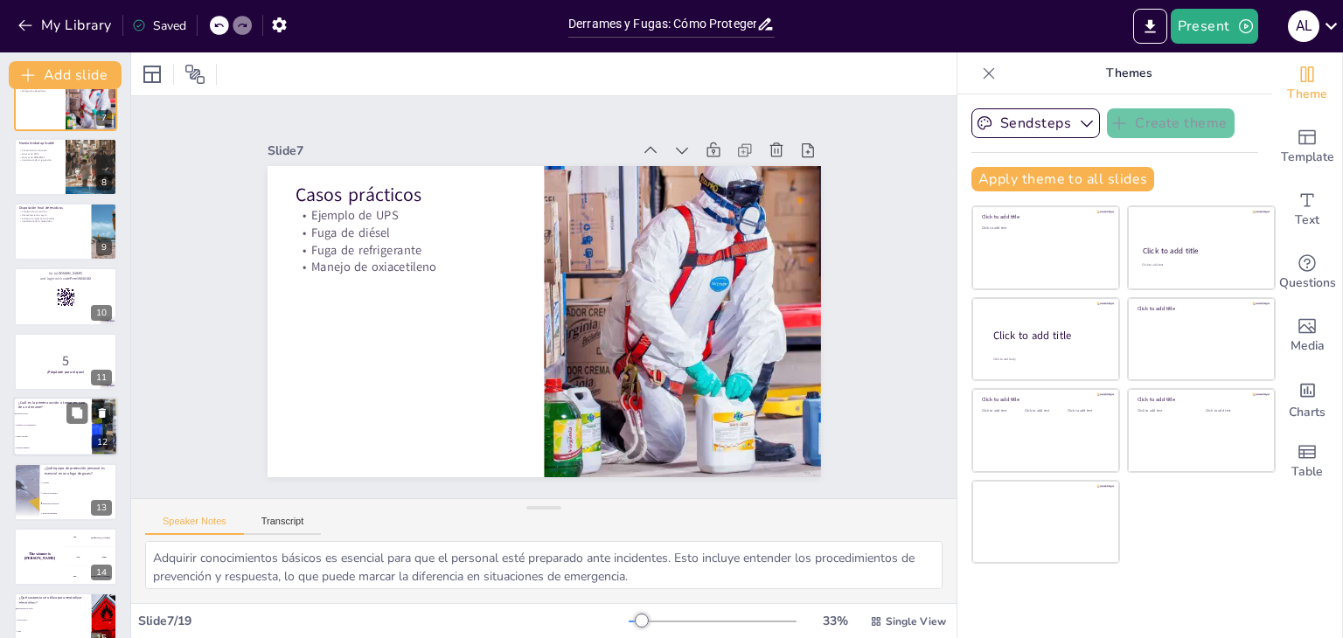
checkbox input "true"
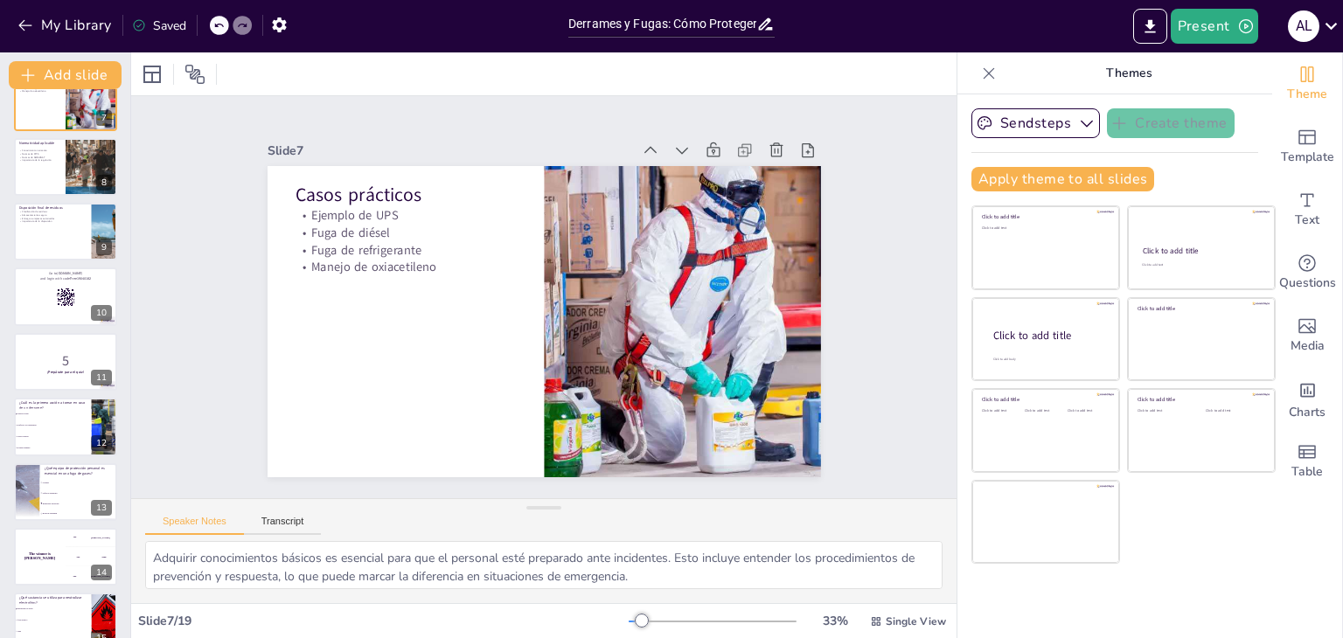
checkbox input "true"
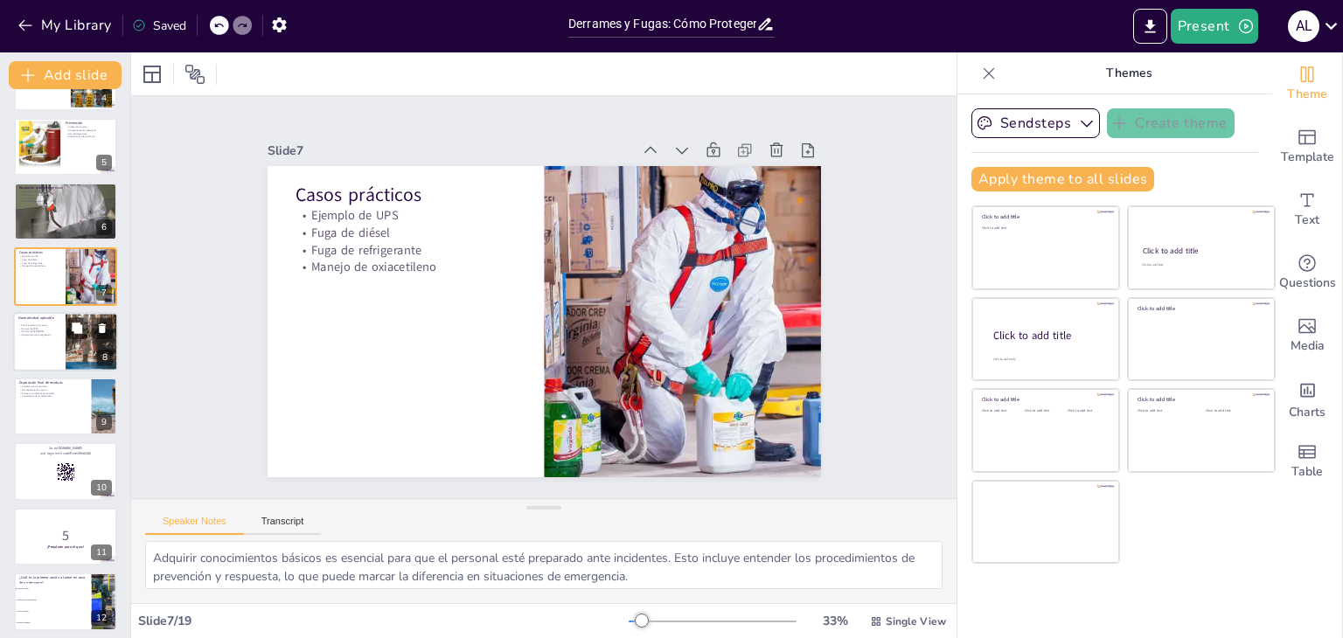
click at [42, 337] on div at bounding box center [65, 341] width 105 height 59
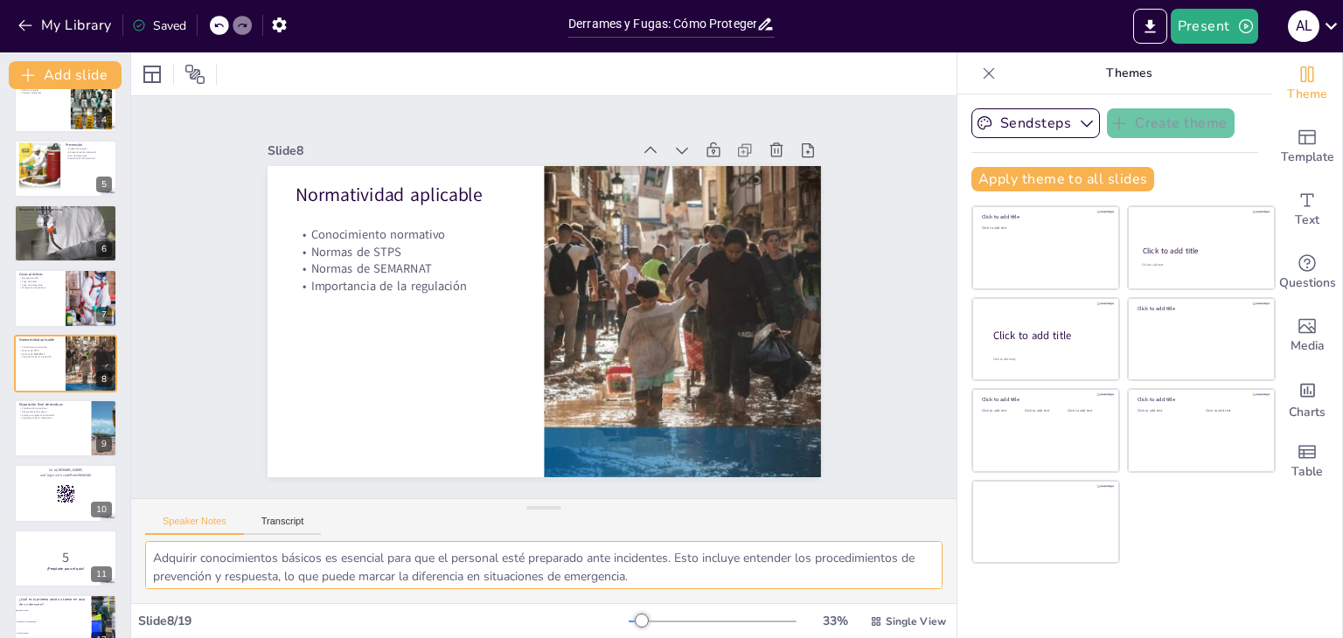
click at [252, 558] on textarea "Conocer la normatividad es esencial para el cumplimiento legal y la seguridad. …" at bounding box center [543, 565] width 797 height 48
click at [297, 518] on button "Transcript" at bounding box center [283, 525] width 78 height 19
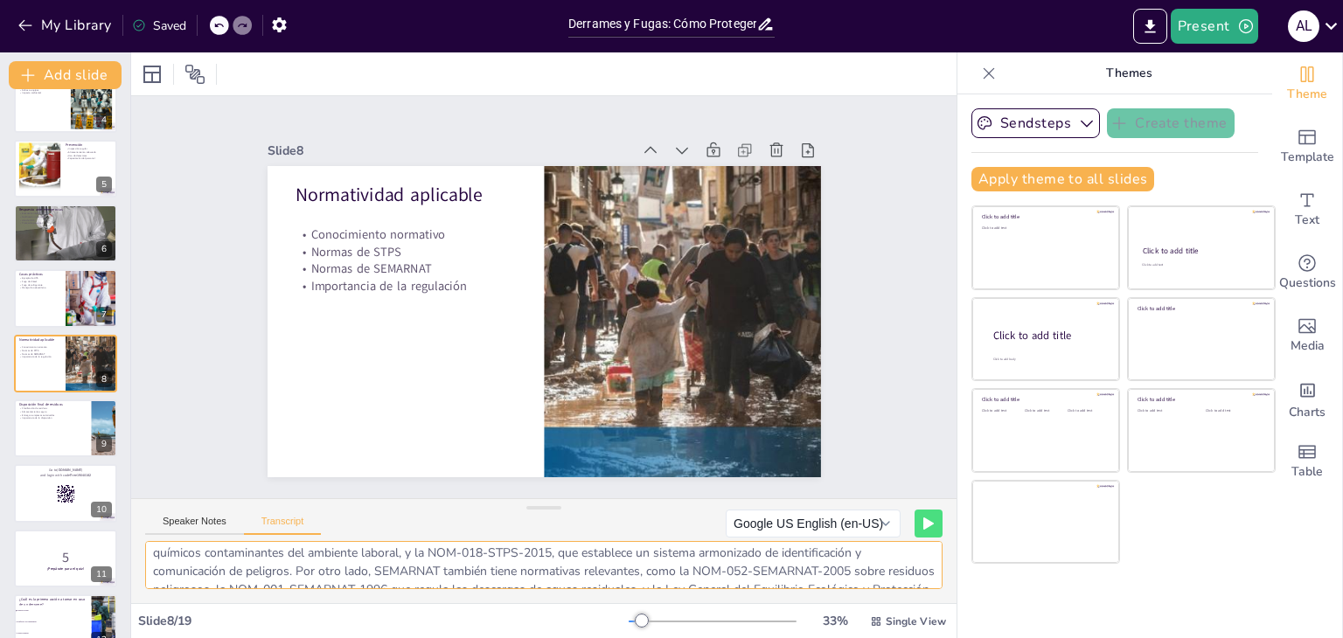
scroll to position [77, 0]
drag, startPoint x: 155, startPoint y: 557, endPoint x: 668, endPoint y: 574, distance: 513.4
click at [668, 574] on textarea "Es fundamental conocer la normatividad aplicable al manejo de sustancias químic…" at bounding box center [543, 565] width 797 height 48
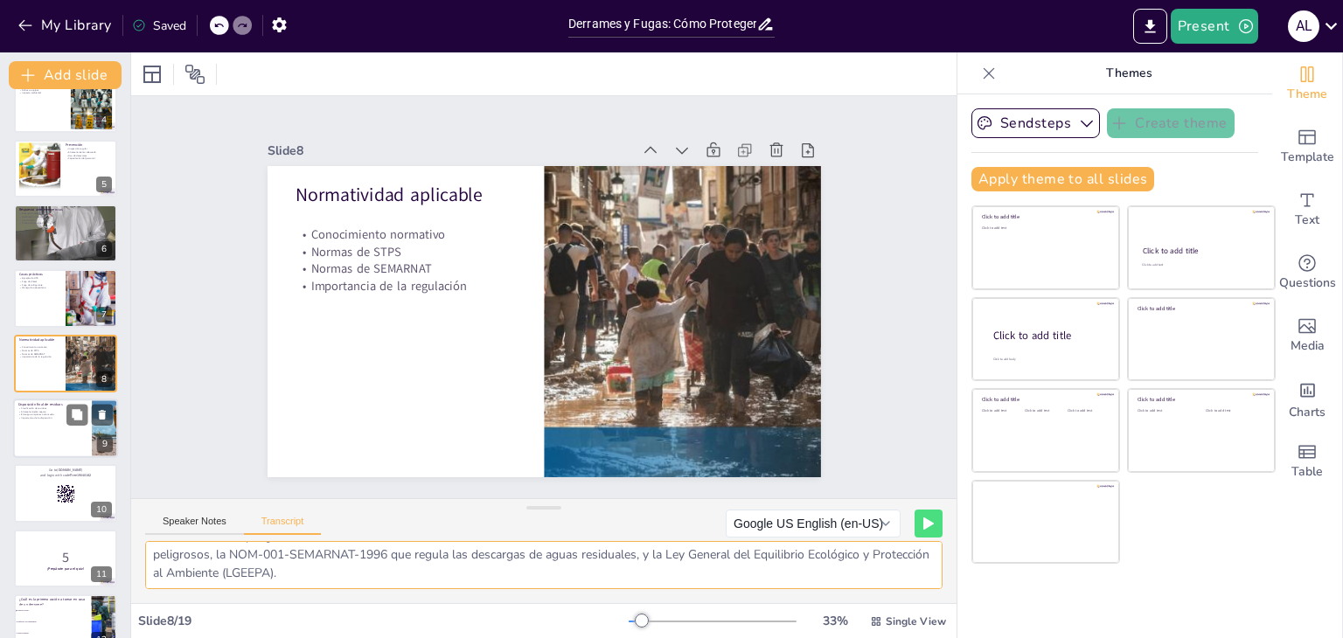
click at [56, 435] on div at bounding box center [65, 428] width 105 height 59
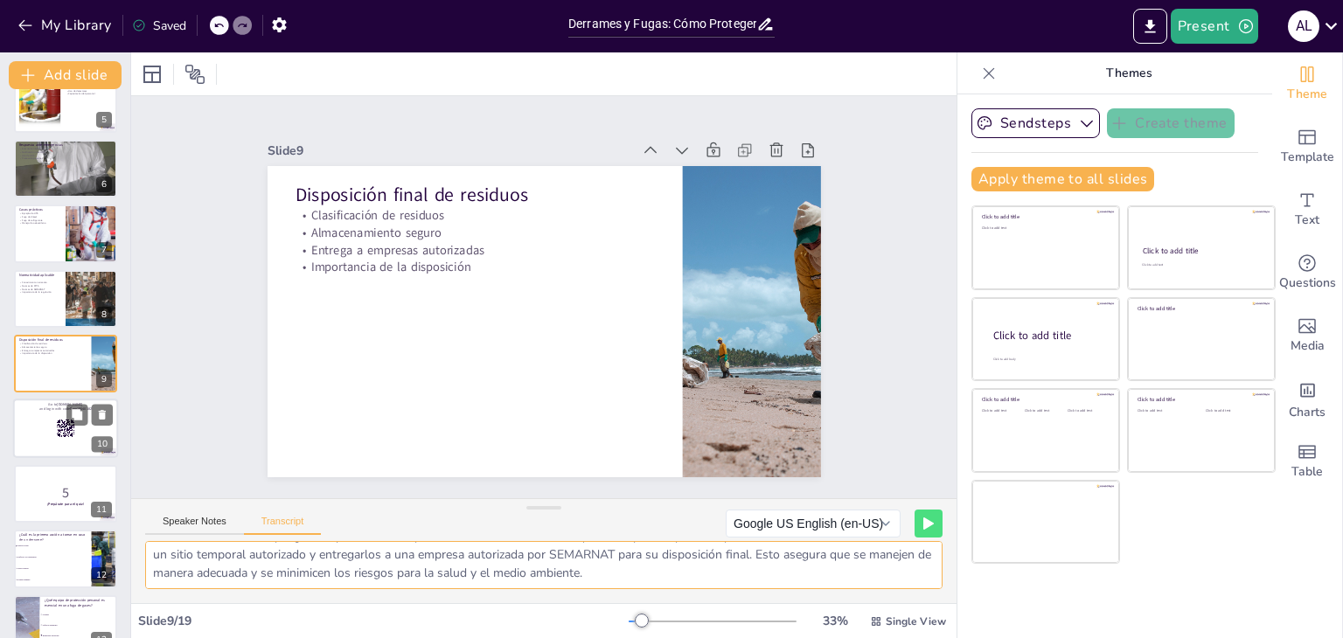
click at [46, 421] on div at bounding box center [65, 428] width 105 height 59
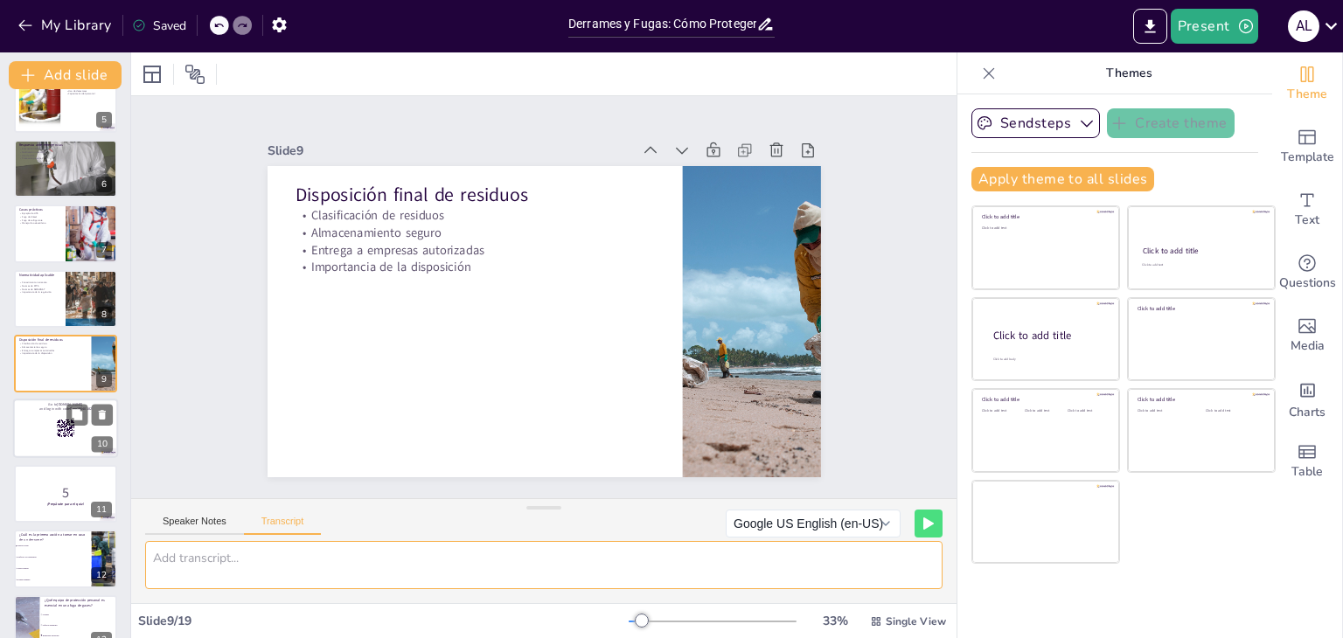
scroll to position [0, 0]
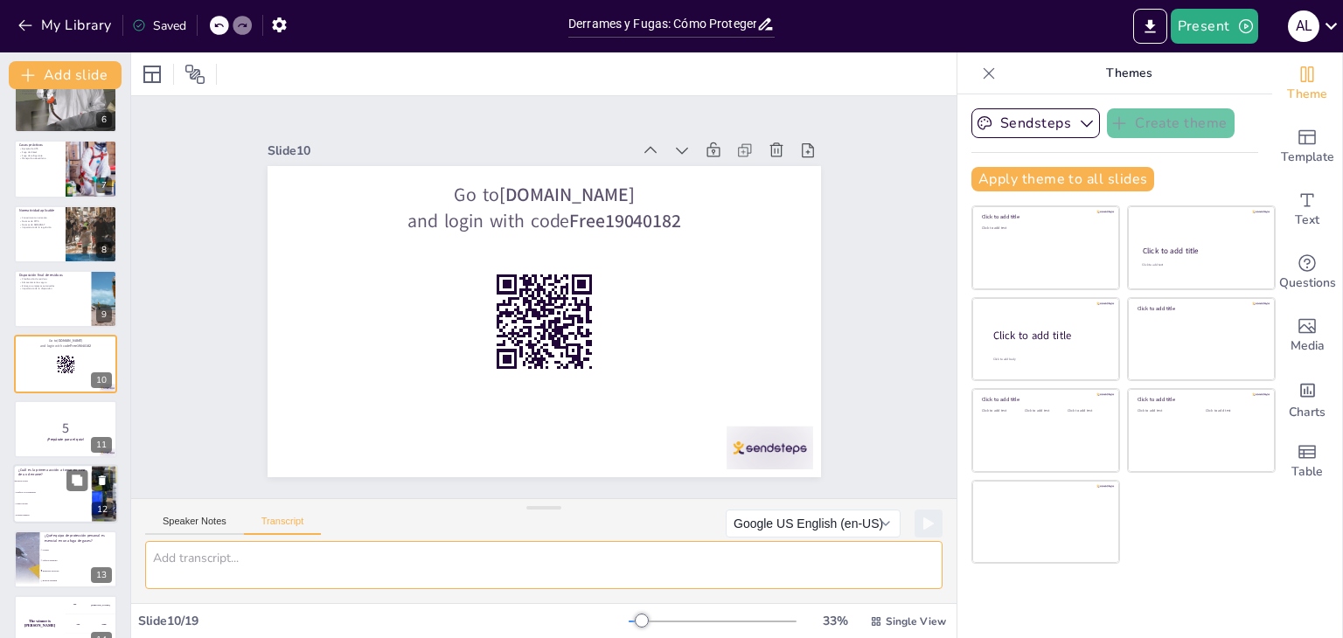
click at [45, 506] on li "Cerrar válvulas" at bounding box center [52, 504] width 79 height 11
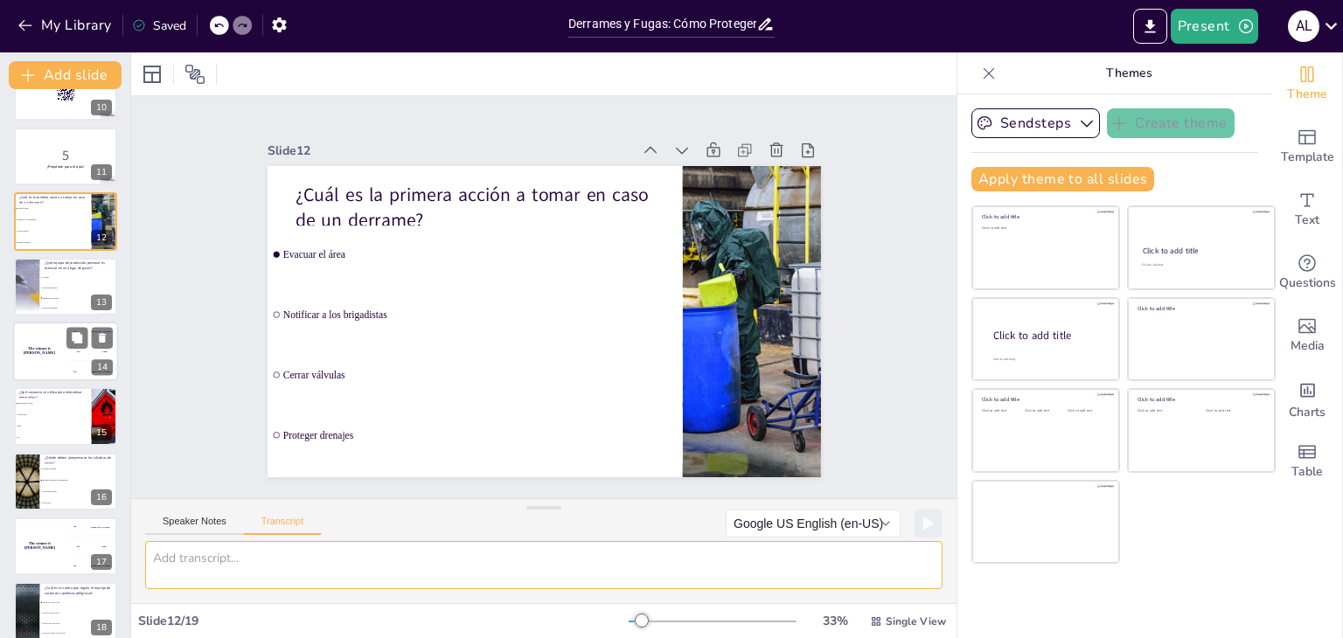
scroll to position [658, 0]
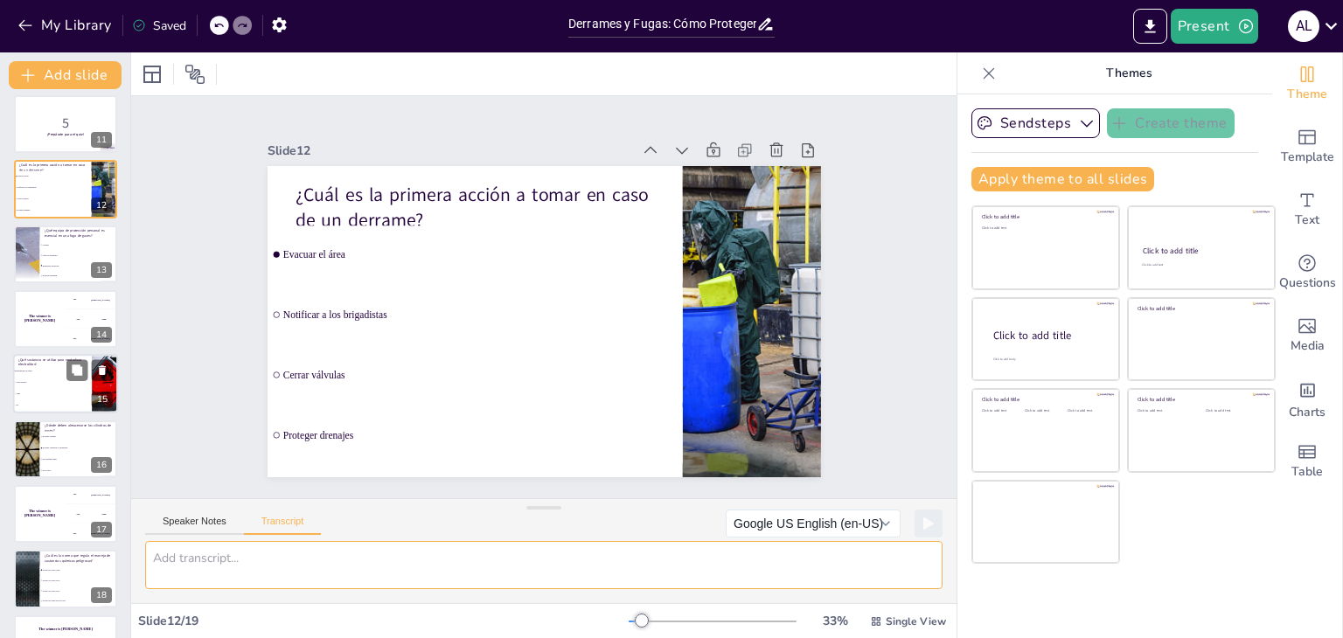
click at [38, 393] on span "Agua" at bounding box center [53, 394] width 75 height 3
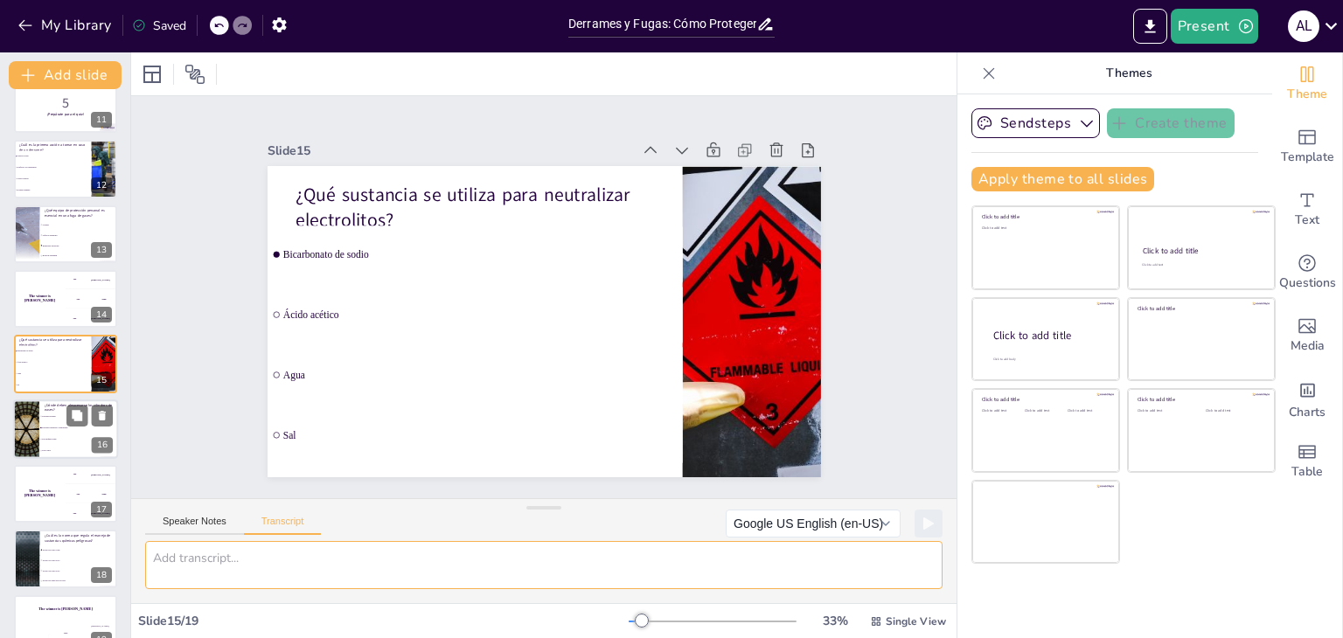
click at [35, 441] on div at bounding box center [26, 428] width 105 height 59
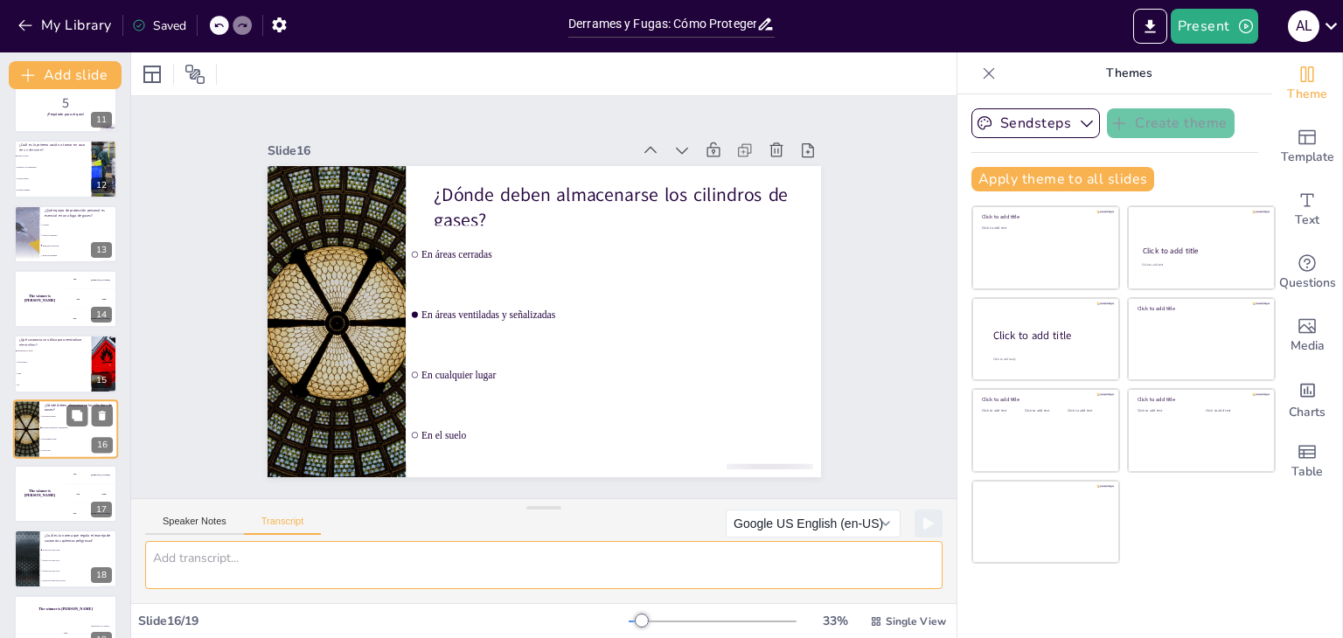
scroll to position [706, 0]
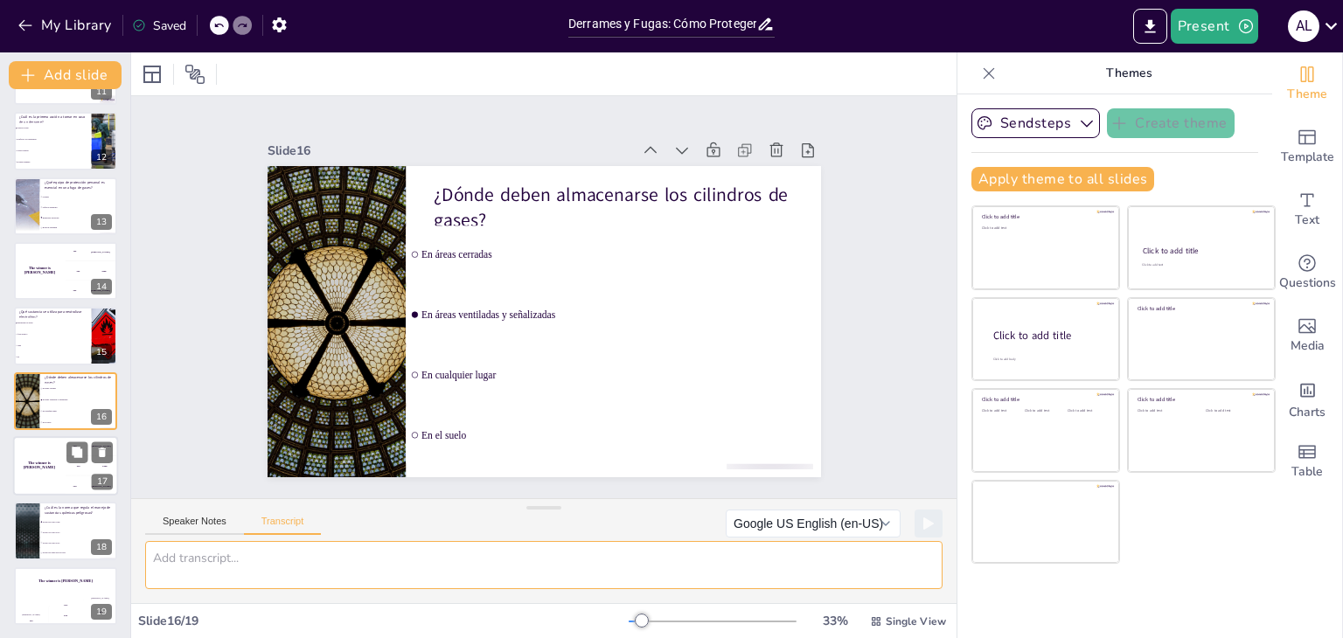
click at [37, 472] on div "The winner is [PERSON_NAME]" at bounding box center [39, 465] width 52 height 59
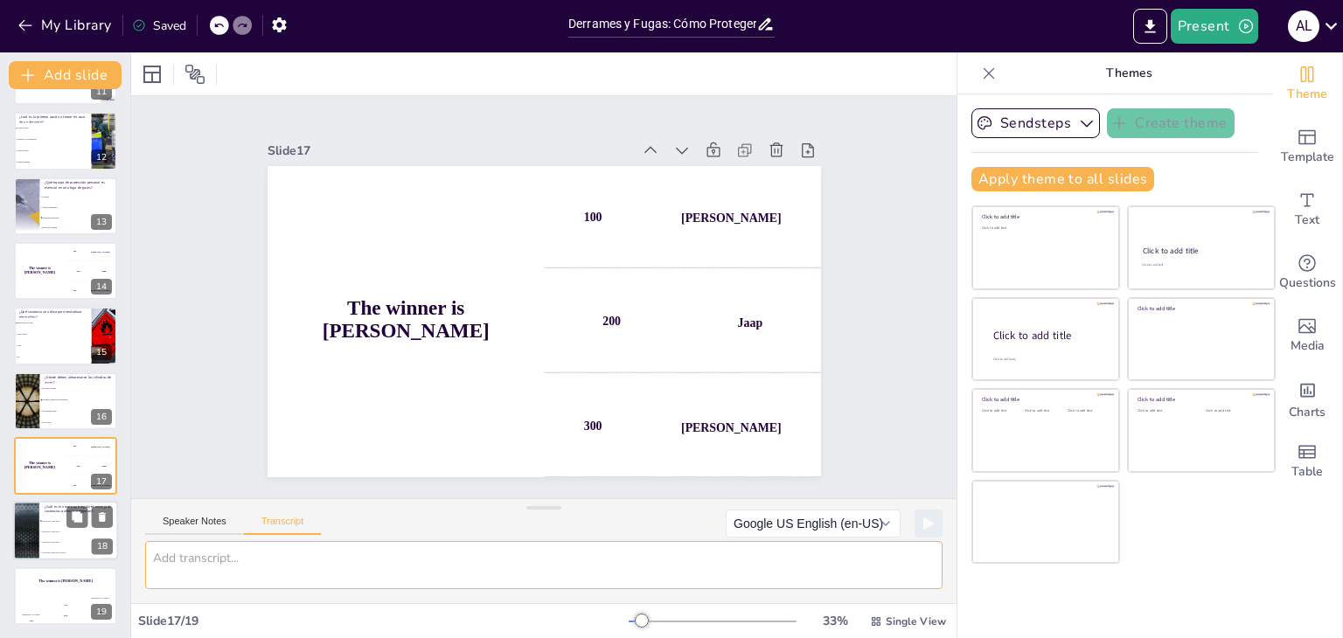
click at [34, 539] on div at bounding box center [26, 531] width 105 height 59
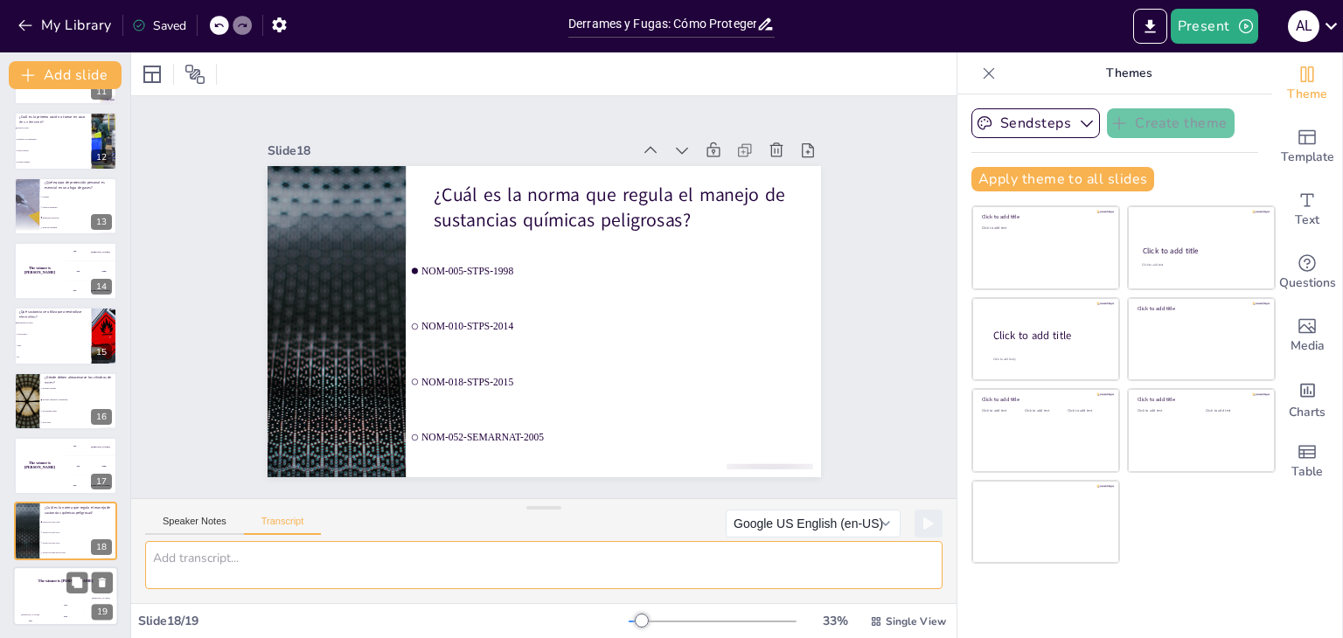
click at [43, 575] on div "The winner is [PERSON_NAME]" at bounding box center [65, 581] width 105 height 30
